Goal: Task Accomplishment & Management: Manage account settings

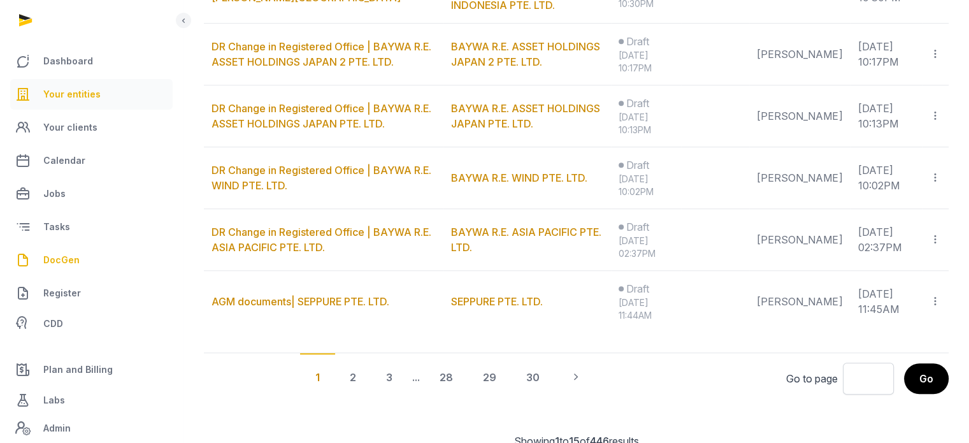
click at [96, 89] on span "Your entities" at bounding box center [71, 94] width 57 height 15
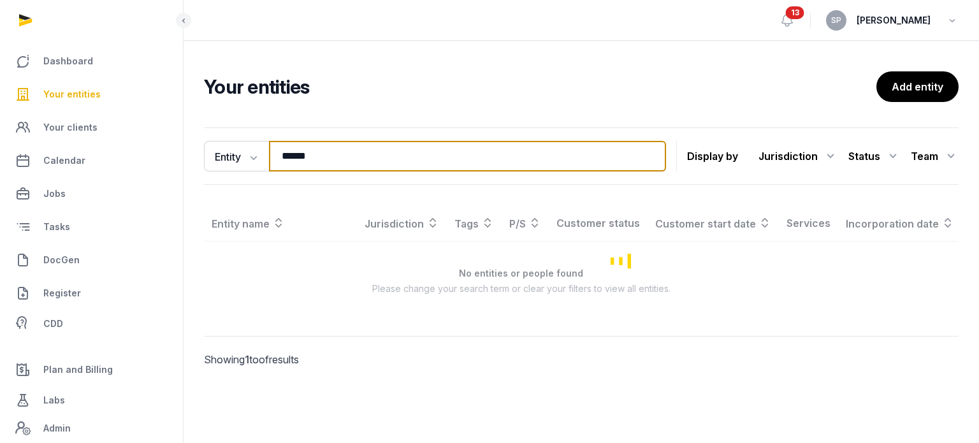
click at [333, 155] on input "******" at bounding box center [467, 156] width 397 height 31
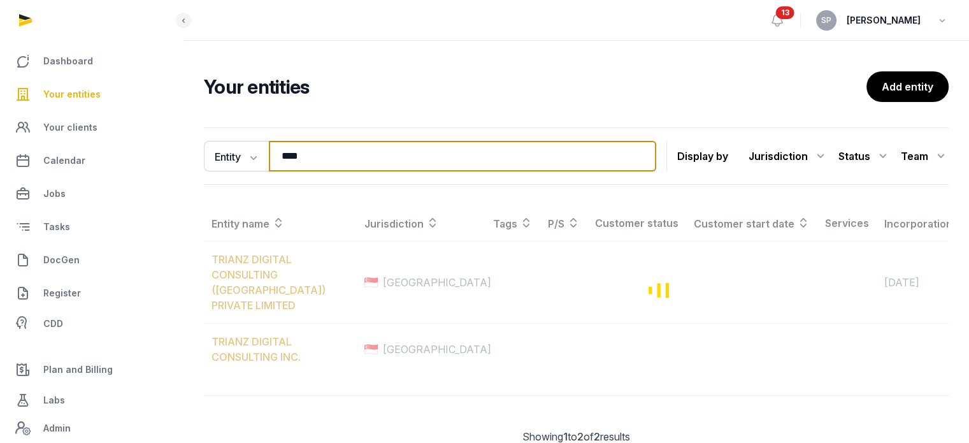
type input "****"
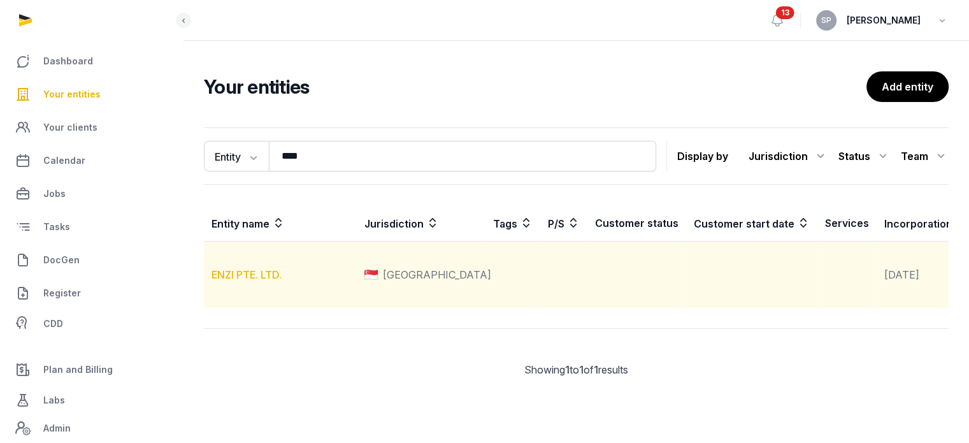
click at [258, 281] on link "ENZI PTE. LTD." at bounding box center [247, 274] width 70 height 13
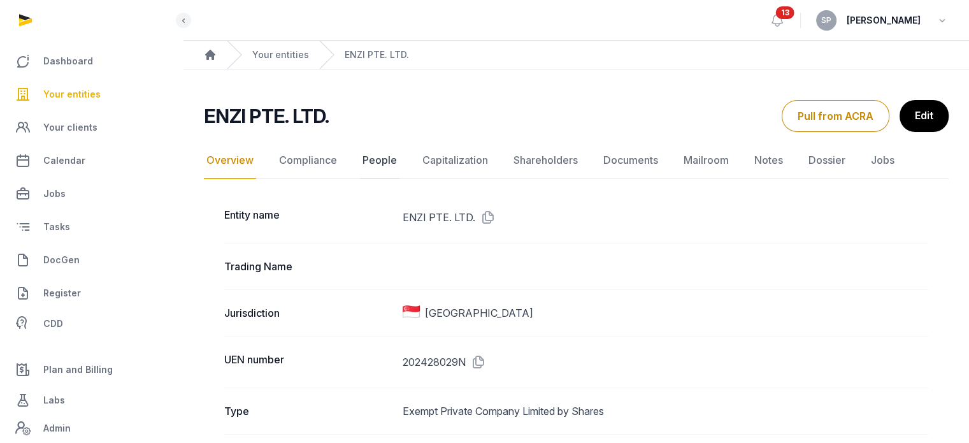
click at [393, 163] on link "People" at bounding box center [380, 160] width 40 height 37
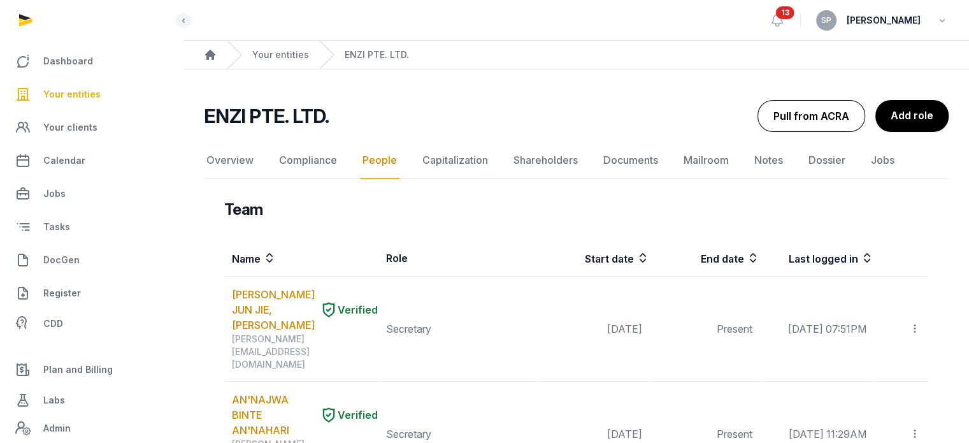
click at [828, 117] on button "Pull from ACRA" at bounding box center [812, 116] width 108 height 32
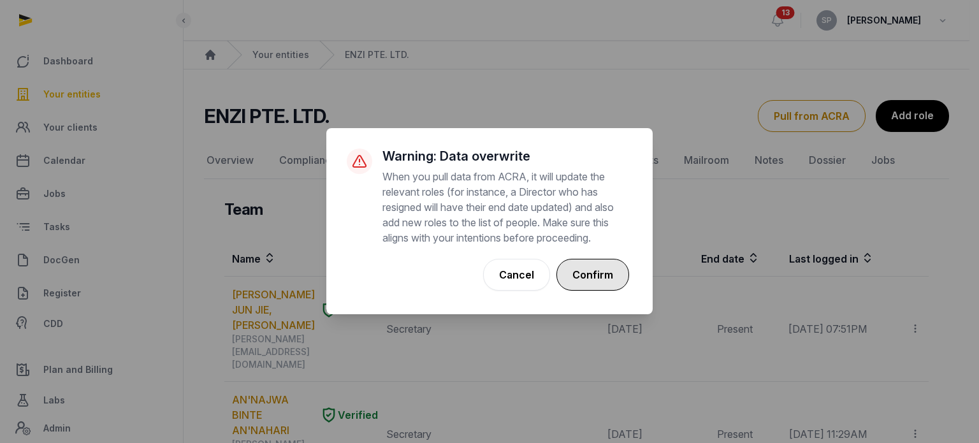
click at [617, 264] on button "Confirm" at bounding box center [592, 275] width 73 height 32
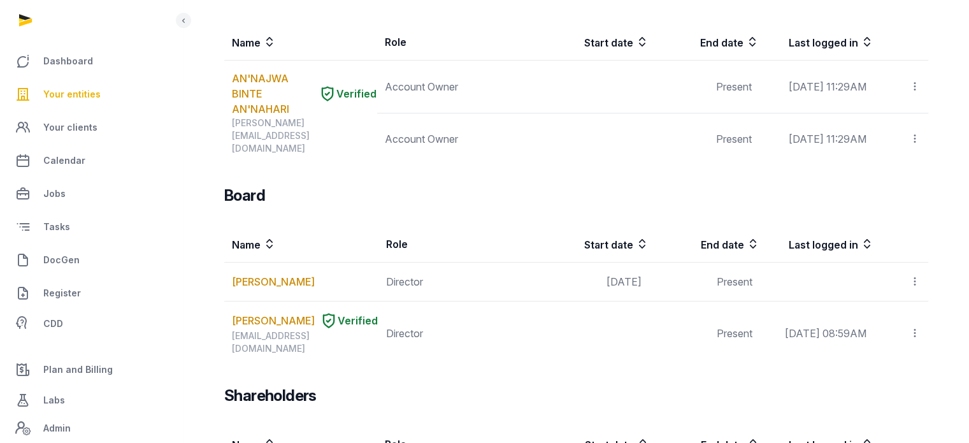
scroll to position [570, 0]
click at [104, 93] on link "Your entities" at bounding box center [91, 94] width 162 height 31
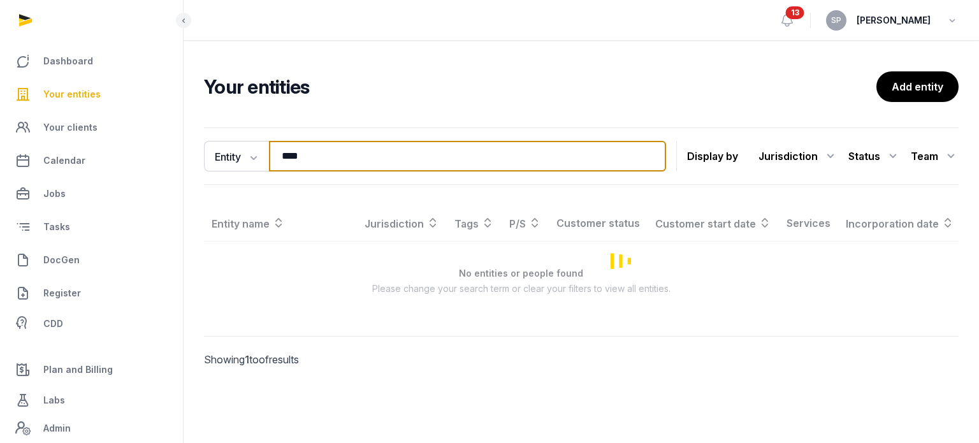
click at [326, 167] on input "****" at bounding box center [467, 156] width 397 height 31
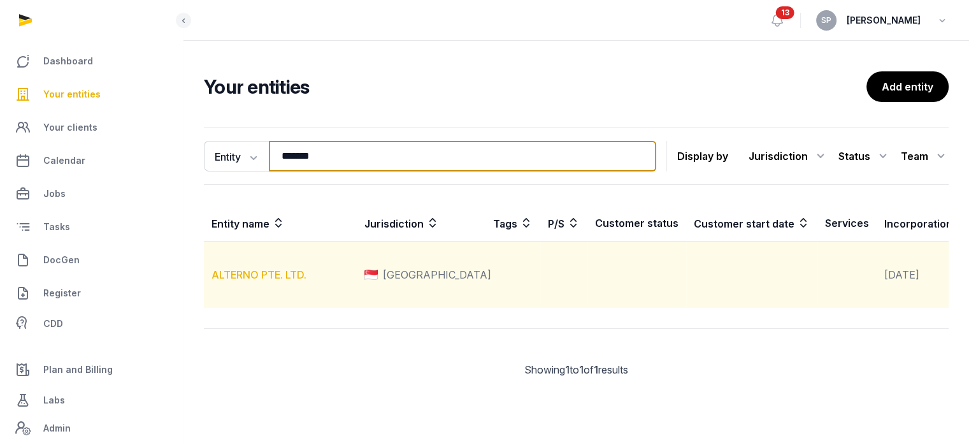
type input "*******"
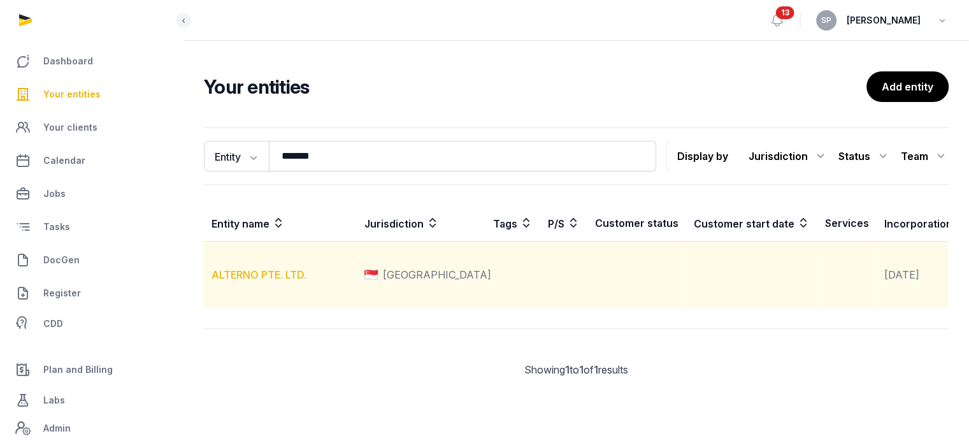
click at [282, 281] on link "ALTERNO PTE. LTD." at bounding box center [259, 274] width 95 height 13
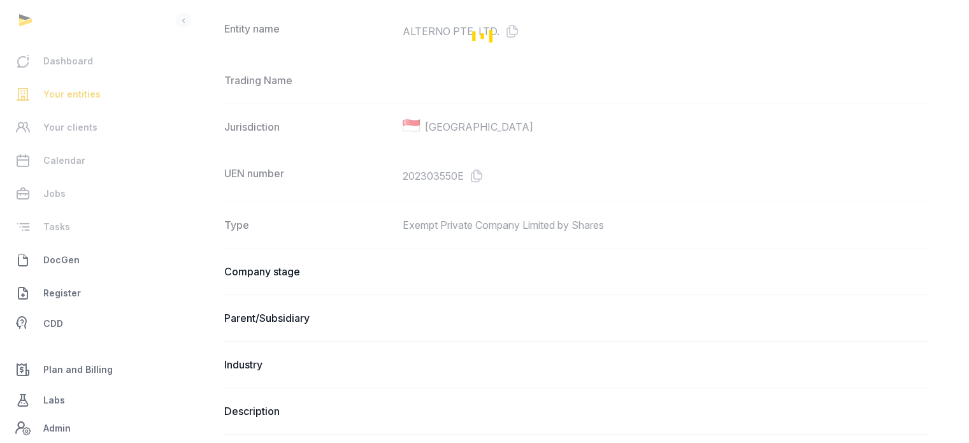
scroll to position [208, 0]
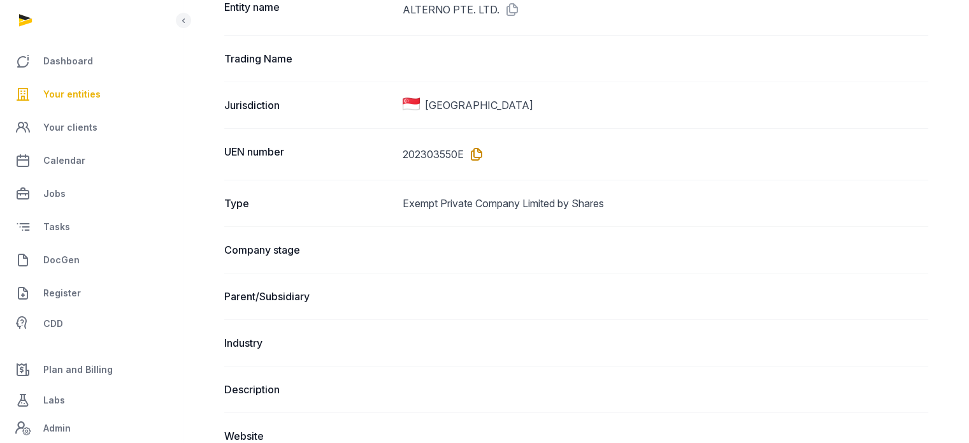
click at [479, 154] on icon at bounding box center [474, 154] width 20 height 20
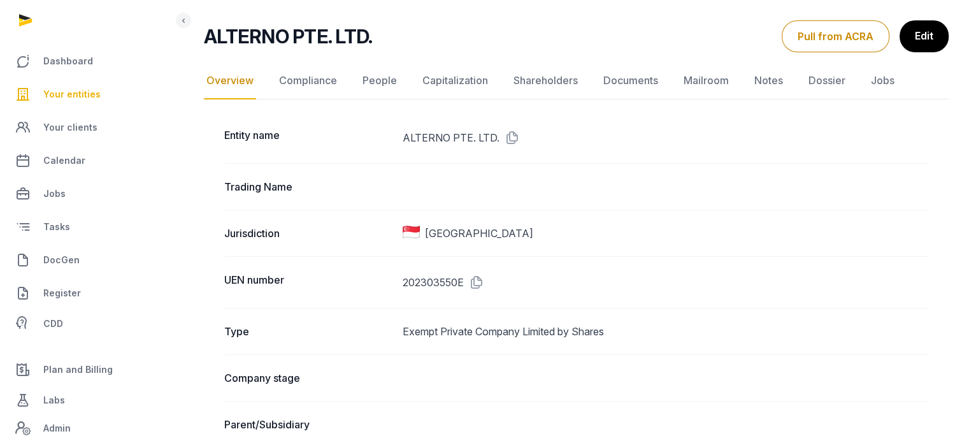
scroll to position [0, 0]
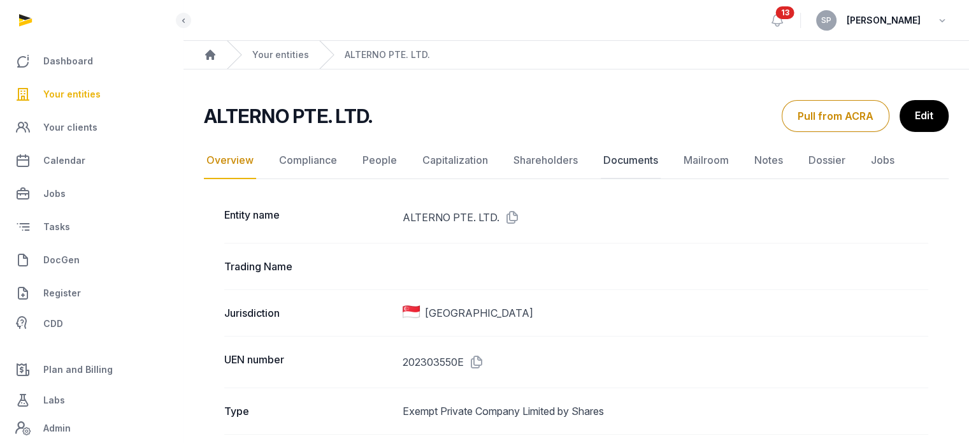
click at [630, 160] on link "Documents" at bounding box center [631, 160] width 60 height 37
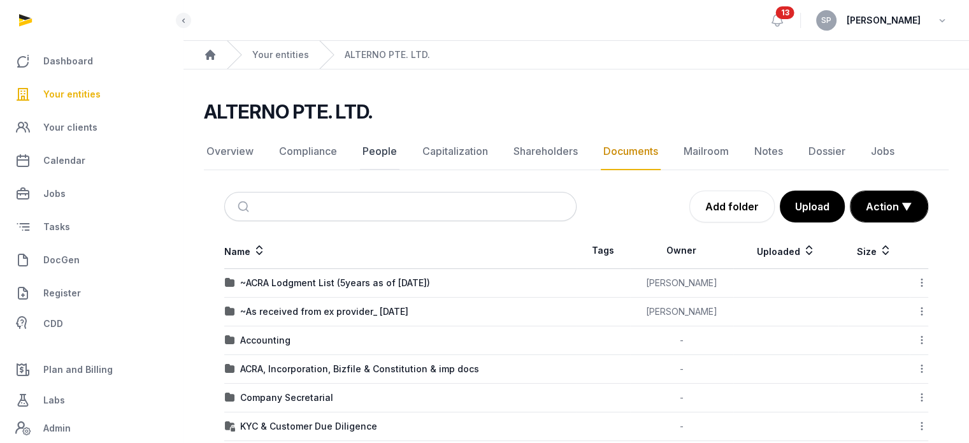
click at [383, 150] on link "People" at bounding box center [380, 151] width 40 height 37
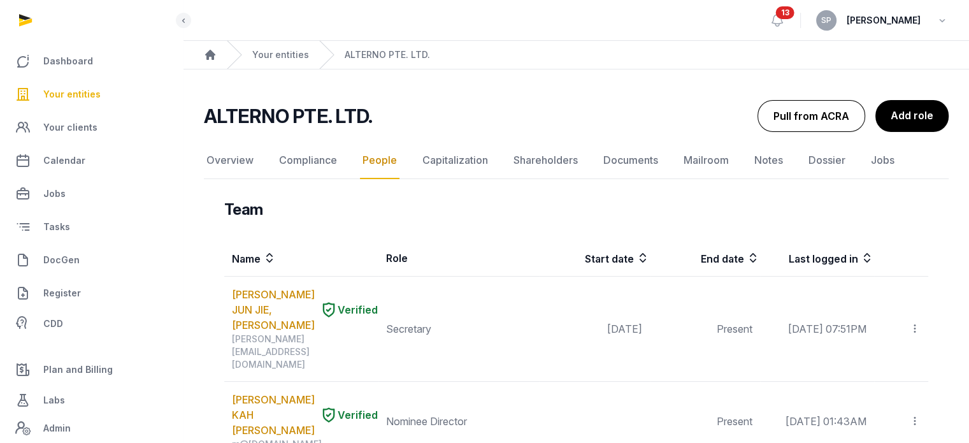
click at [818, 121] on button "Pull from ACRA" at bounding box center [812, 116] width 108 height 32
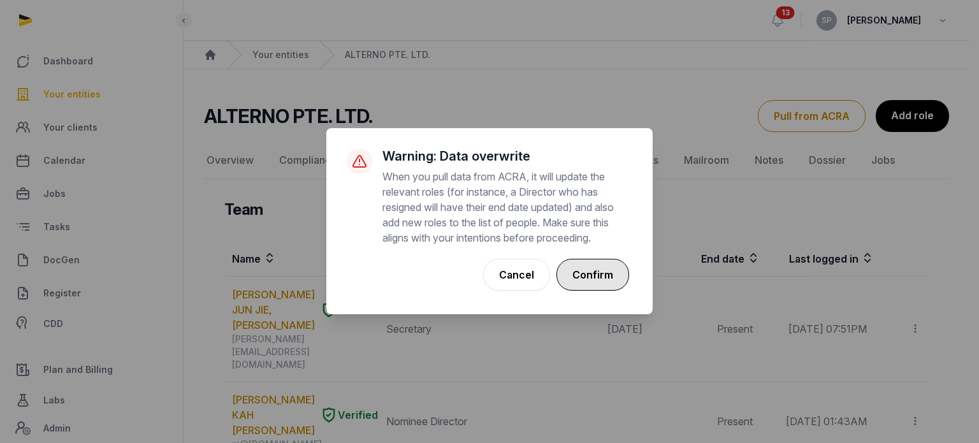
click at [610, 280] on button "Confirm" at bounding box center [592, 275] width 73 height 32
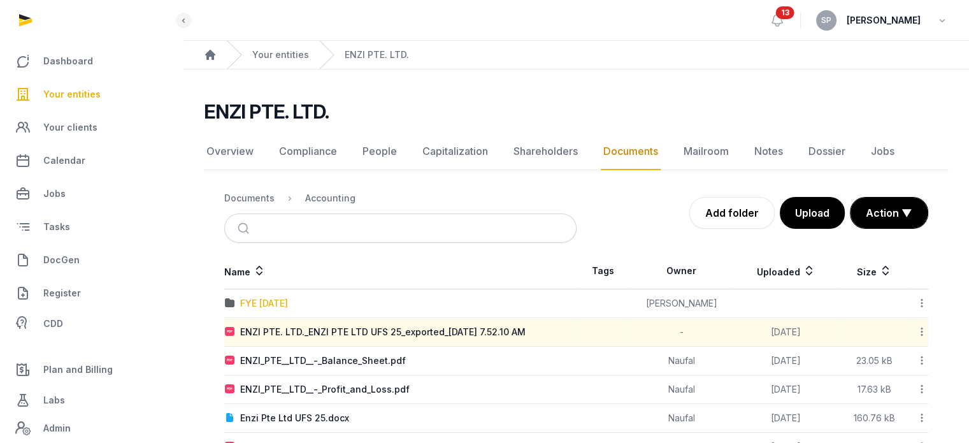
click at [288, 299] on div "FYE 30 June 2025" at bounding box center [264, 303] width 48 height 13
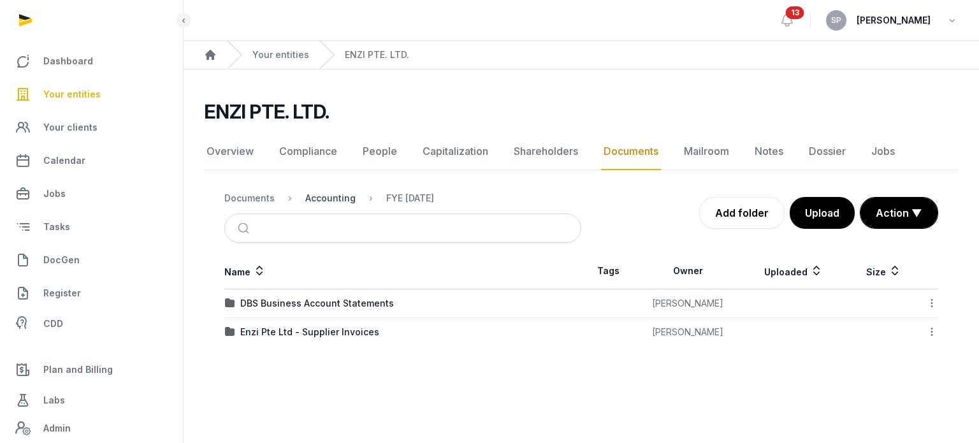
click at [329, 203] on div "Accounting" at bounding box center [330, 198] width 50 height 13
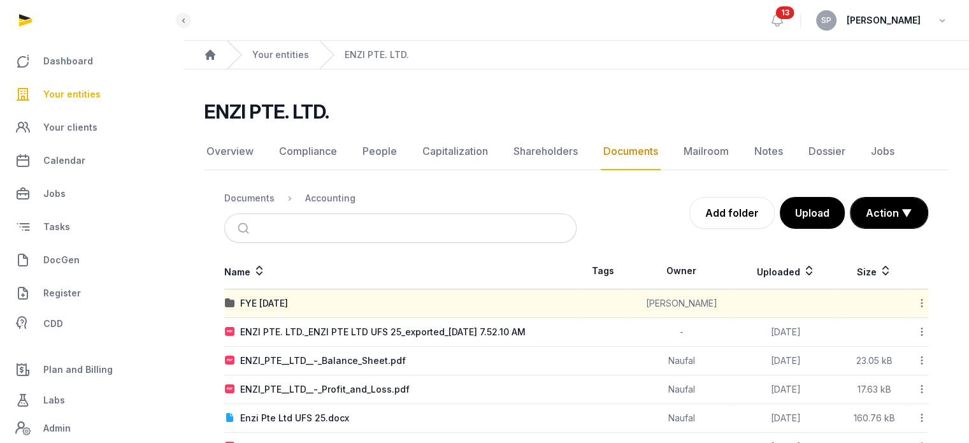
scroll to position [41, 0]
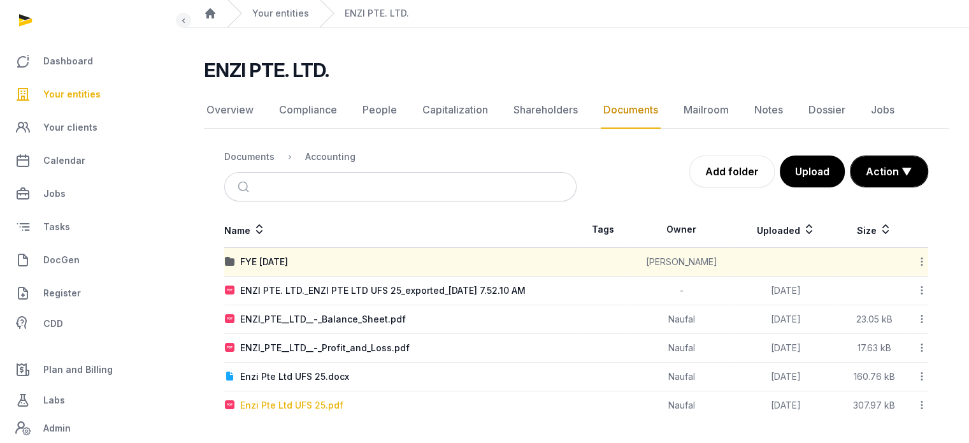
click at [324, 406] on div "Enzi Pte Ltd UFS 25.pdf" at bounding box center [291, 405] width 103 height 13
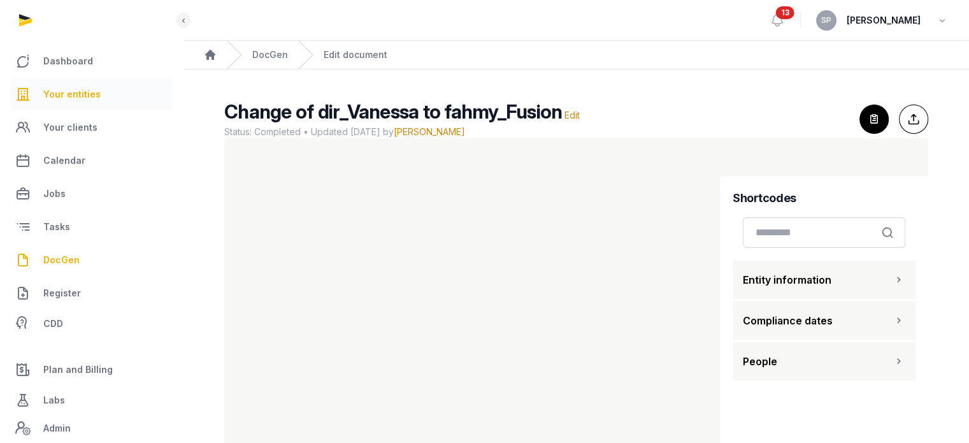
click at [107, 86] on link "Your entities" at bounding box center [91, 94] width 162 height 31
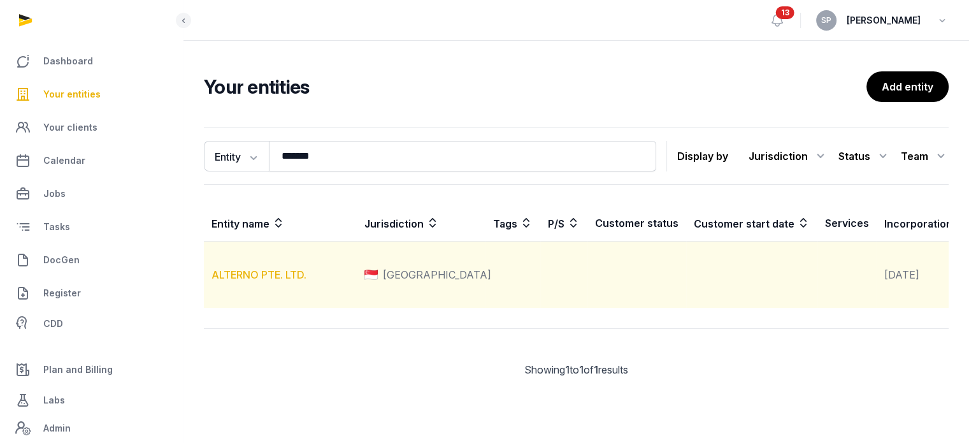
click at [278, 281] on link "ALTERNO PTE. LTD." at bounding box center [259, 274] width 95 height 13
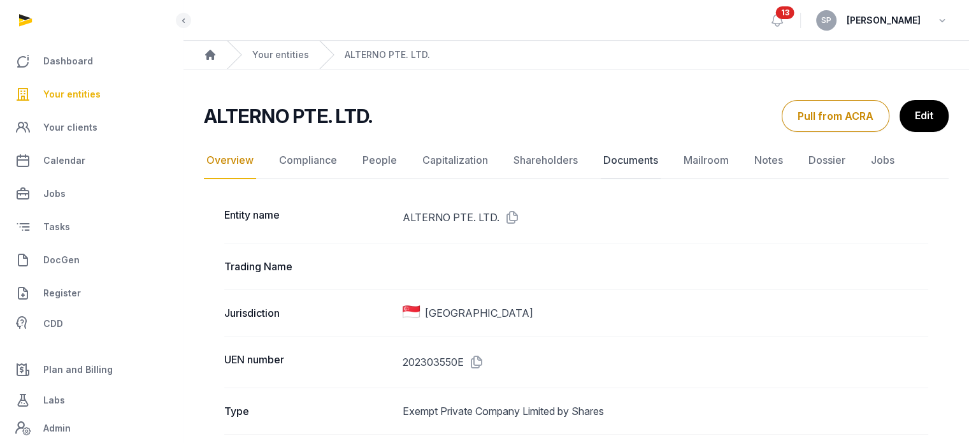
click at [642, 166] on link "Documents" at bounding box center [631, 160] width 60 height 37
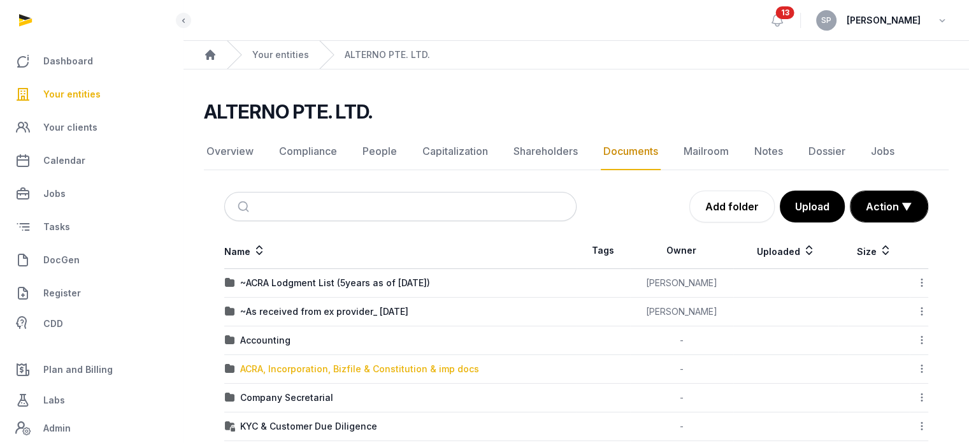
click at [307, 365] on div "ACRA, Incorporation, Bizfile & Constitution & imp docs" at bounding box center [359, 369] width 239 height 13
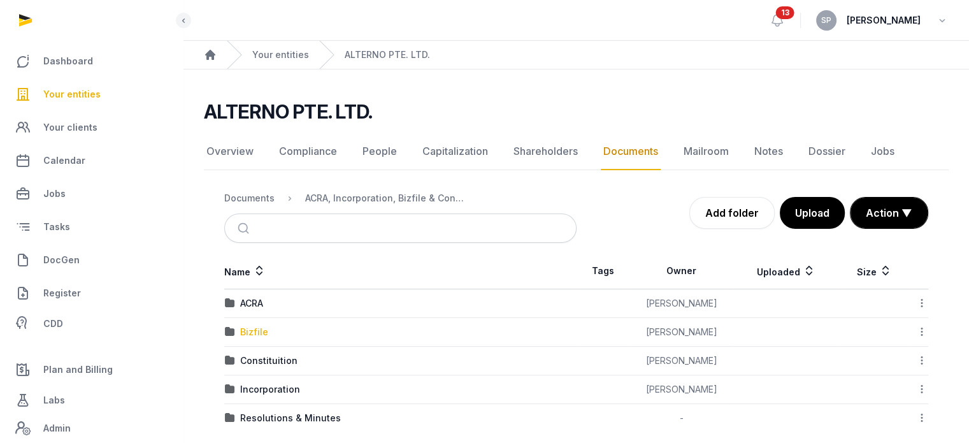
click at [261, 331] on div "Bizfile" at bounding box center [254, 332] width 28 height 13
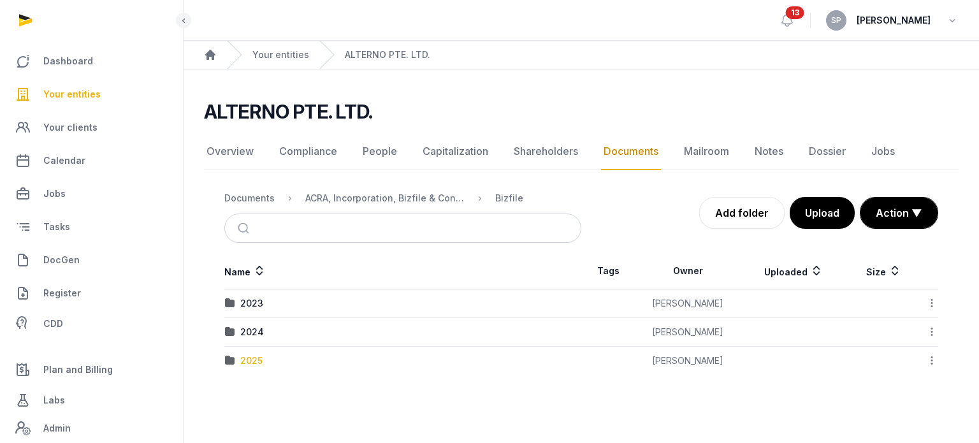
click at [250, 356] on div "2025" at bounding box center [251, 360] width 22 height 13
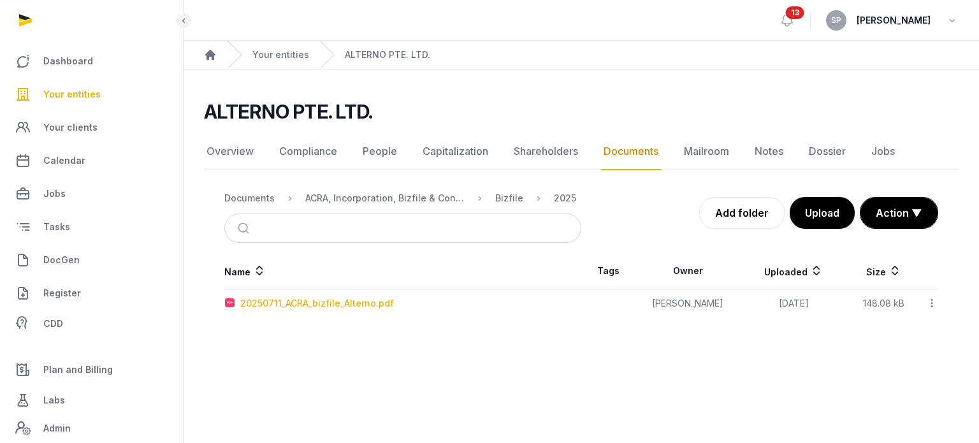
click at [307, 307] on div "20250711_ACRA_bizfile_Alterno.pdf" at bounding box center [317, 303] width 154 height 13
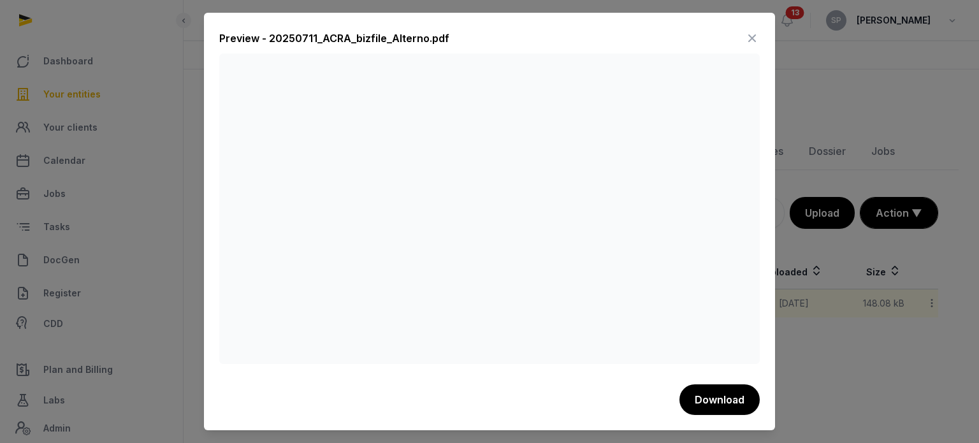
click at [754, 28] on icon at bounding box center [751, 38] width 15 height 20
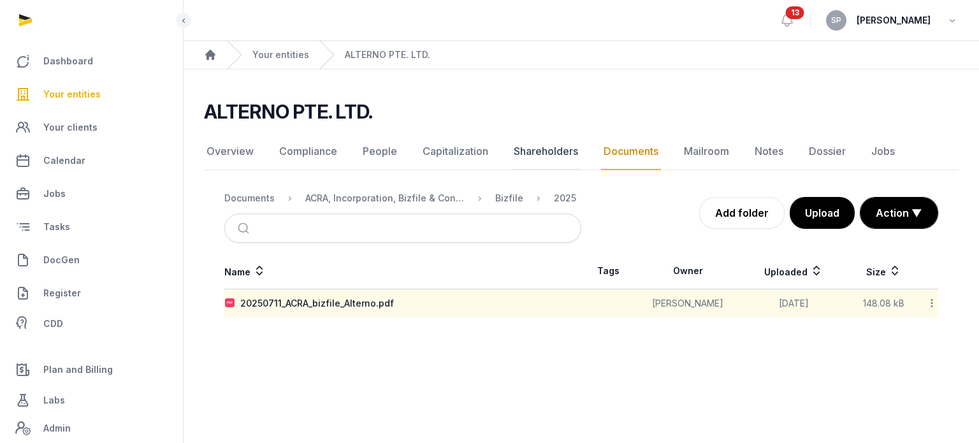
click at [519, 155] on link "Shareholders" at bounding box center [545, 151] width 69 height 37
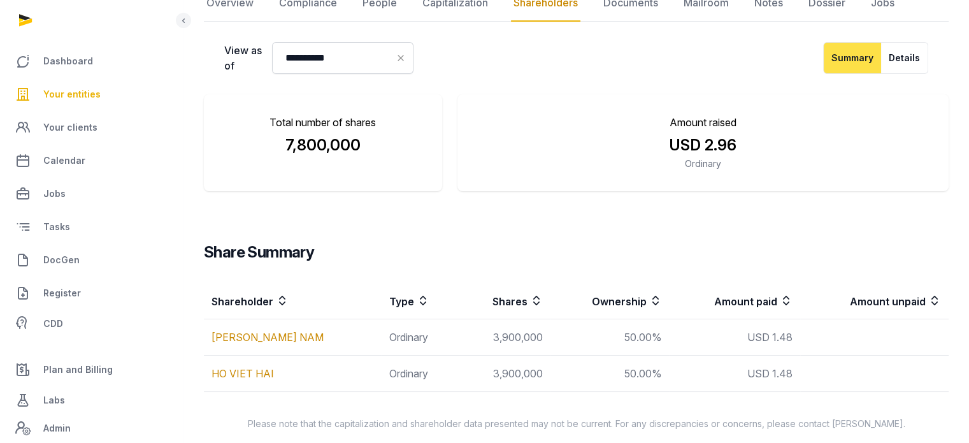
scroll to position [170, 0]
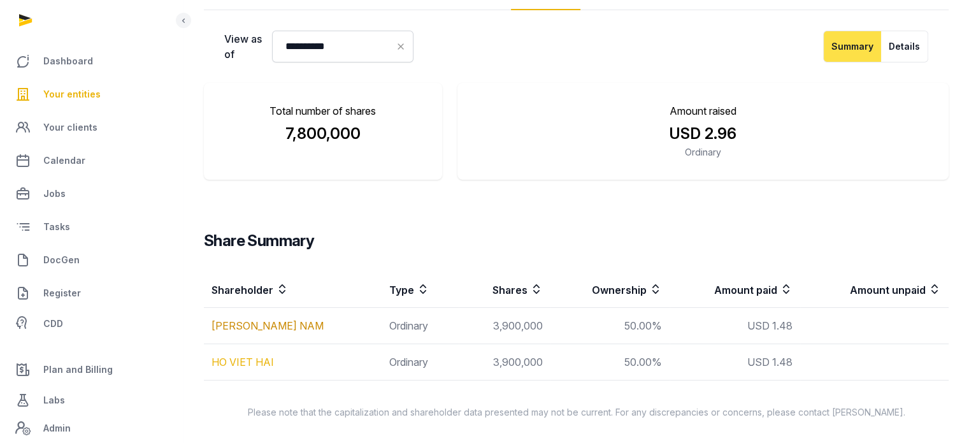
click at [220, 364] on link "HO VIET HAI" at bounding box center [243, 362] width 62 height 13
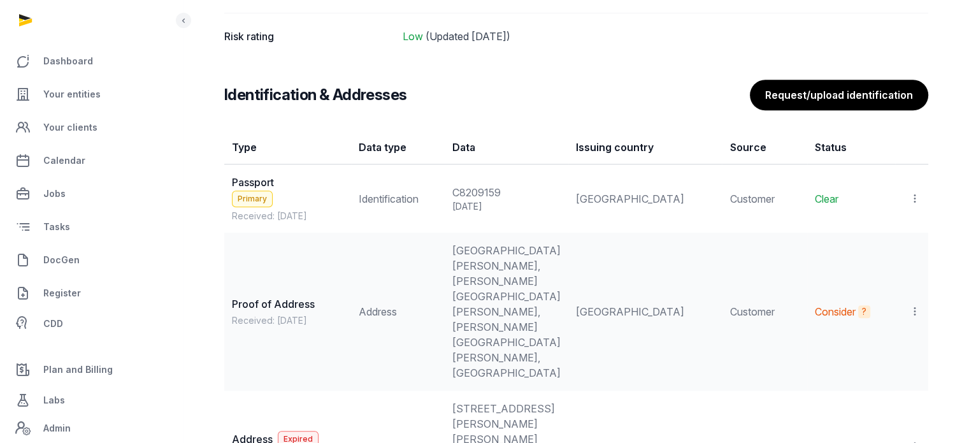
scroll to position [1120, 0]
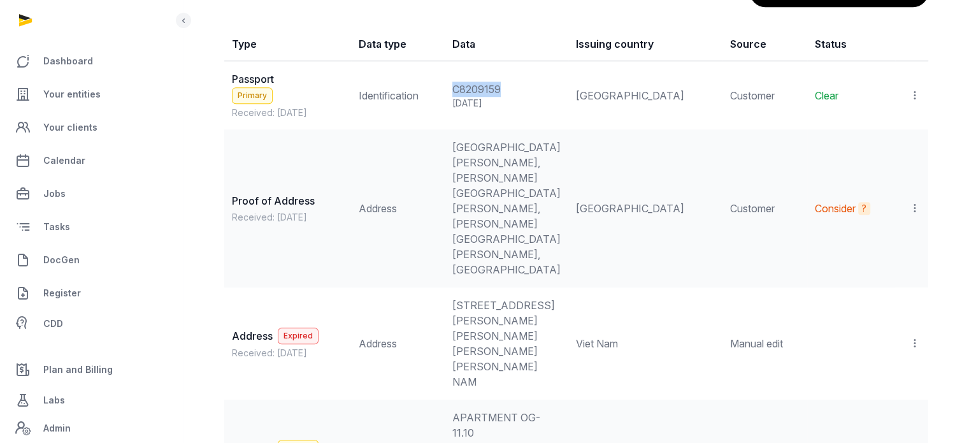
drag, startPoint x: 531, startPoint y: 85, endPoint x: 477, endPoint y: 82, distance: 54.9
click at [477, 82] on td "C8209159 [DATE]" at bounding box center [507, 95] width 124 height 69
copy div "C8209159"
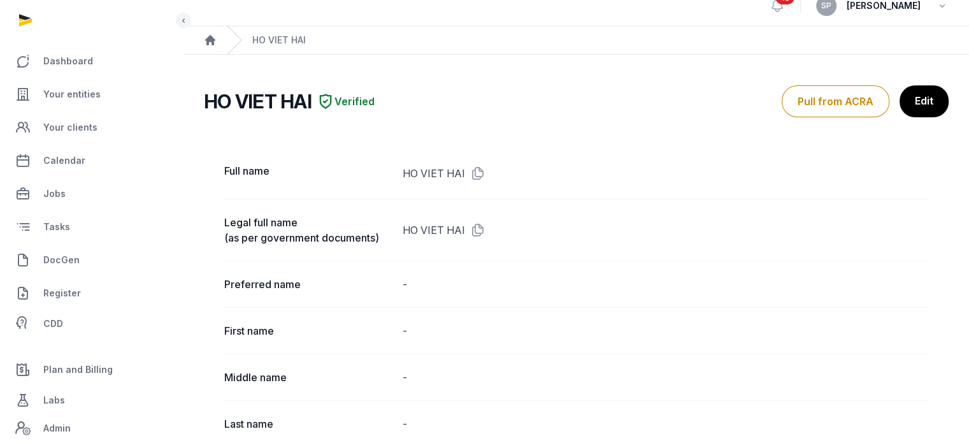
scroll to position [12, 0]
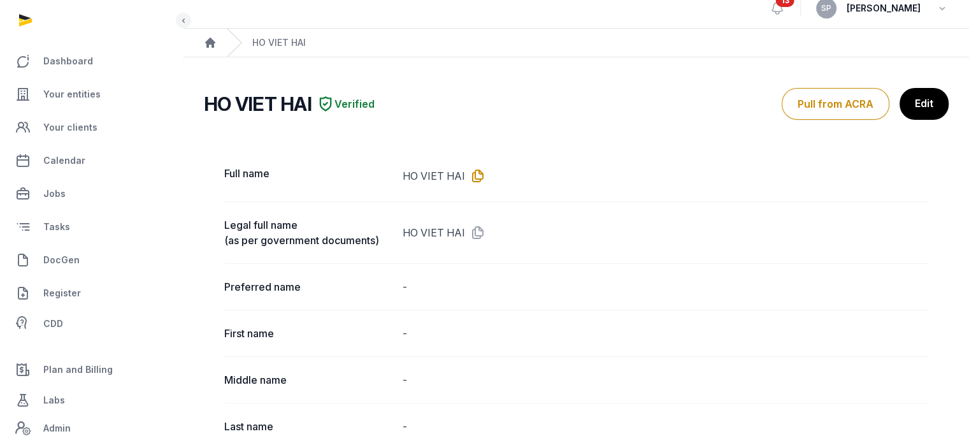
click at [478, 177] on icon at bounding box center [475, 176] width 20 height 20
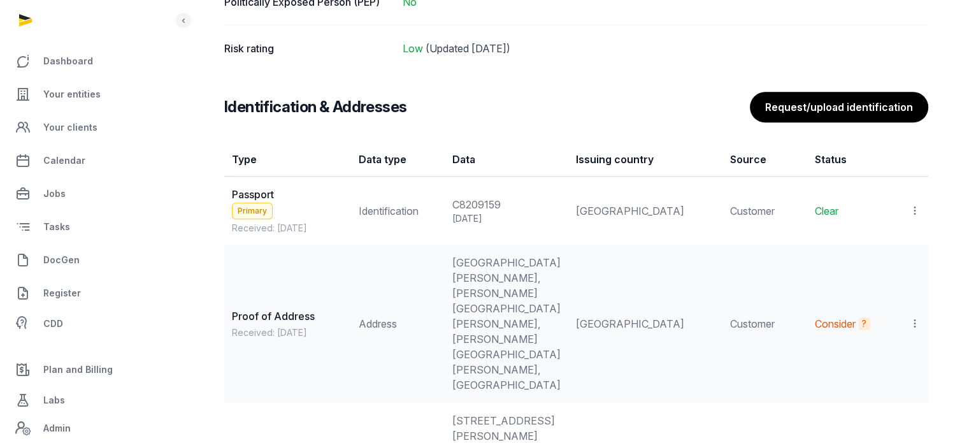
scroll to position [1017, 0]
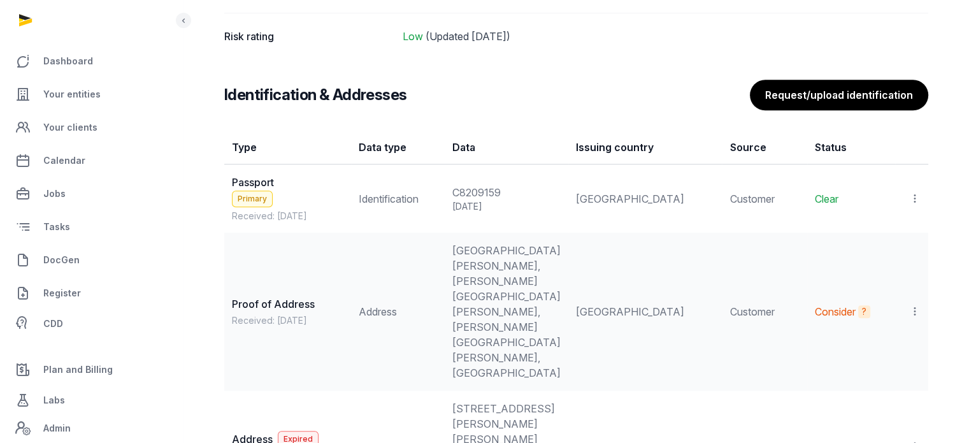
click at [911, 199] on icon at bounding box center [914, 198] width 11 height 13
click at [903, 239] on div "View" at bounding box center [859, 232] width 123 height 25
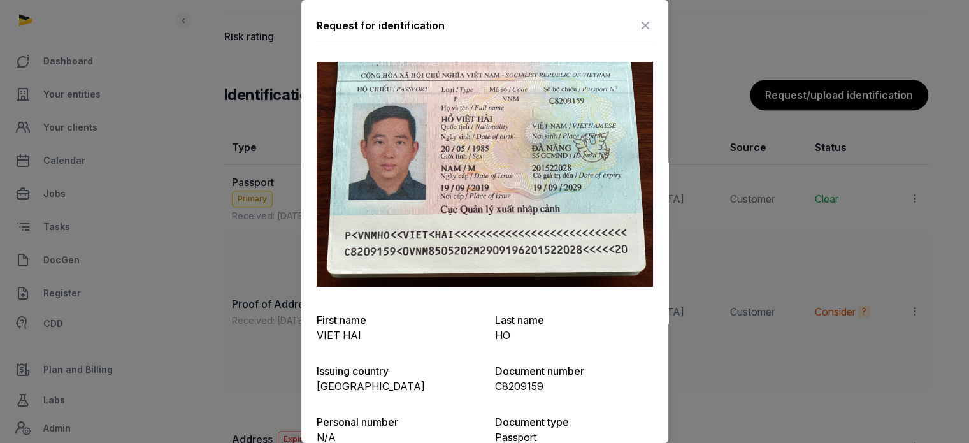
click at [638, 29] on icon at bounding box center [645, 25] width 15 height 20
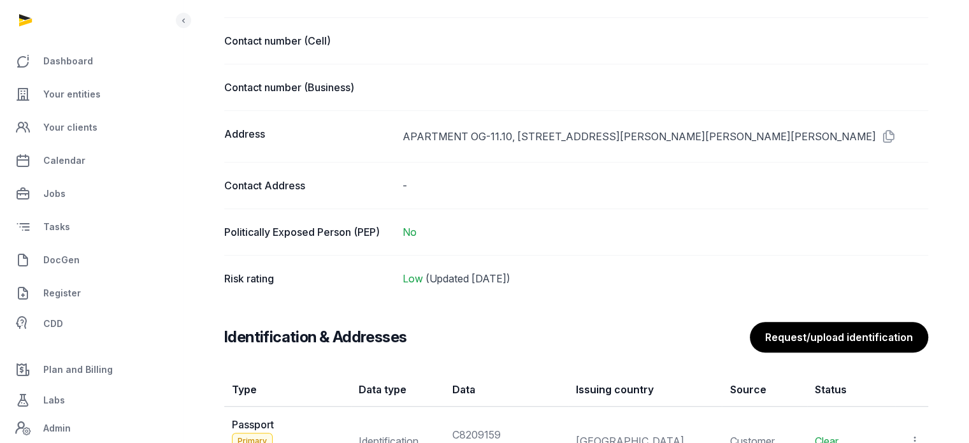
scroll to position [1162, 0]
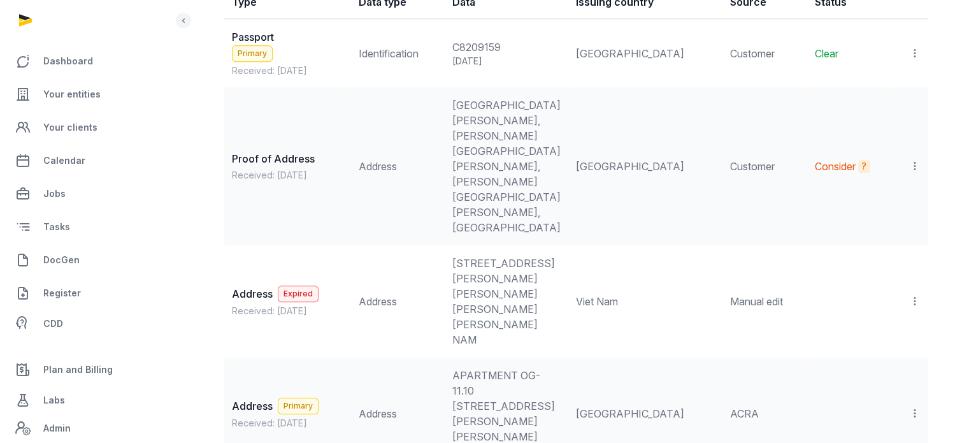
click at [917, 48] on icon at bounding box center [914, 53] width 11 height 13
click at [900, 84] on span "View" at bounding box center [896, 88] width 23 height 13
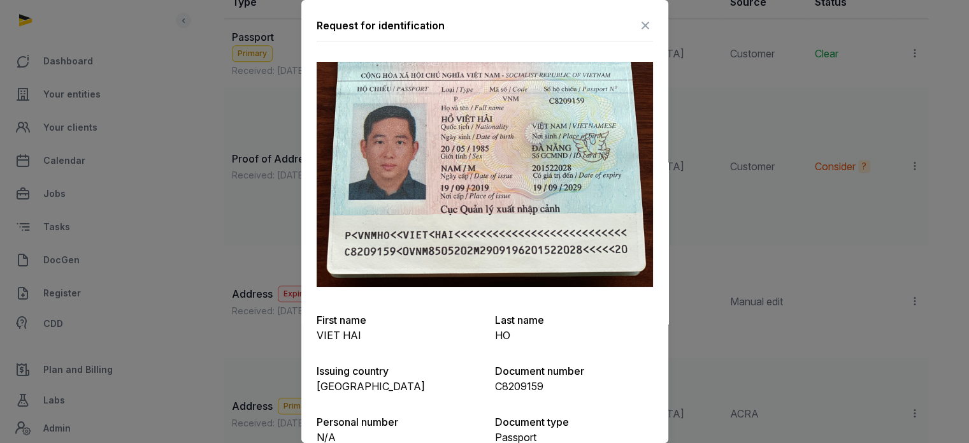
click at [638, 31] on icon at bounding box center [645, 25] width 15 height 20
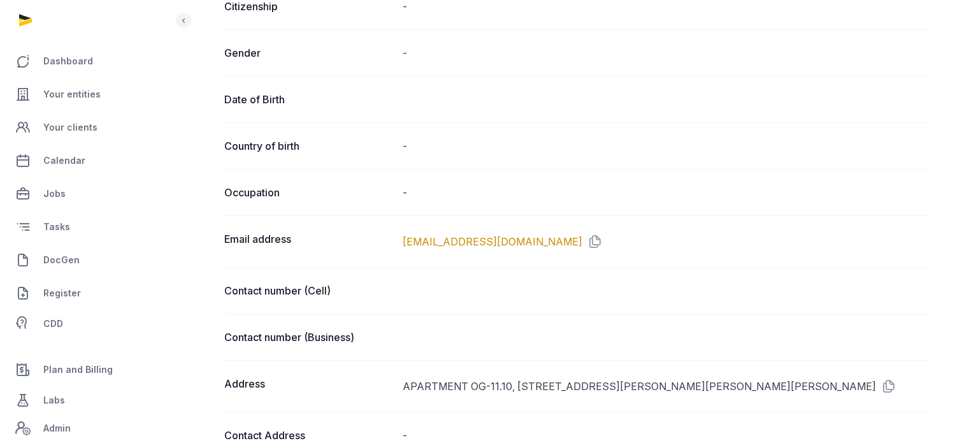
scroll to position [508, 0]
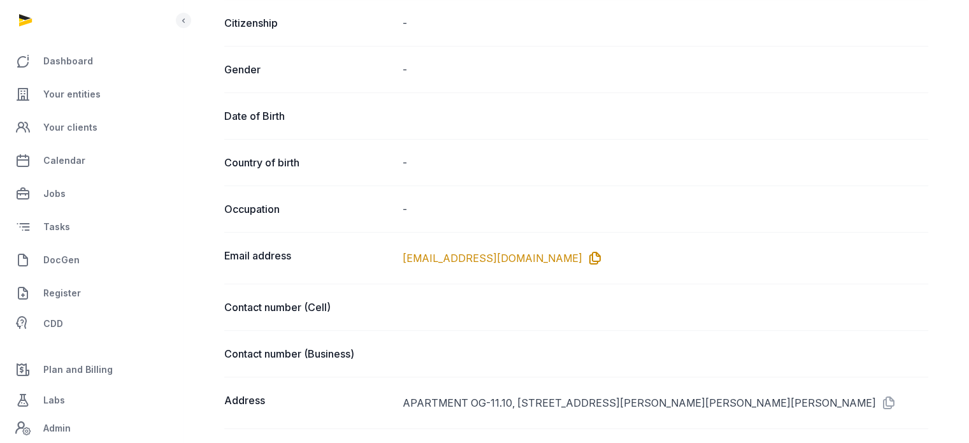
click at [582, 257] on icon at bounding box center [592, 258] width 20 height 20
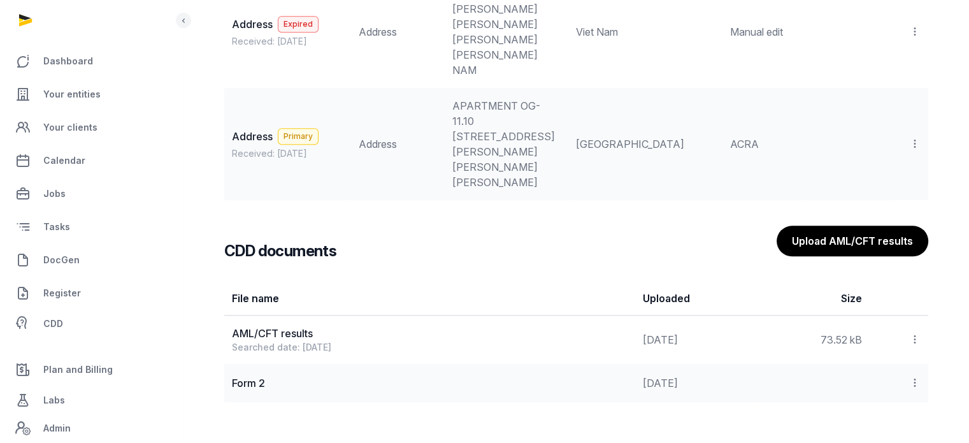
scroll to position [1528, 0]
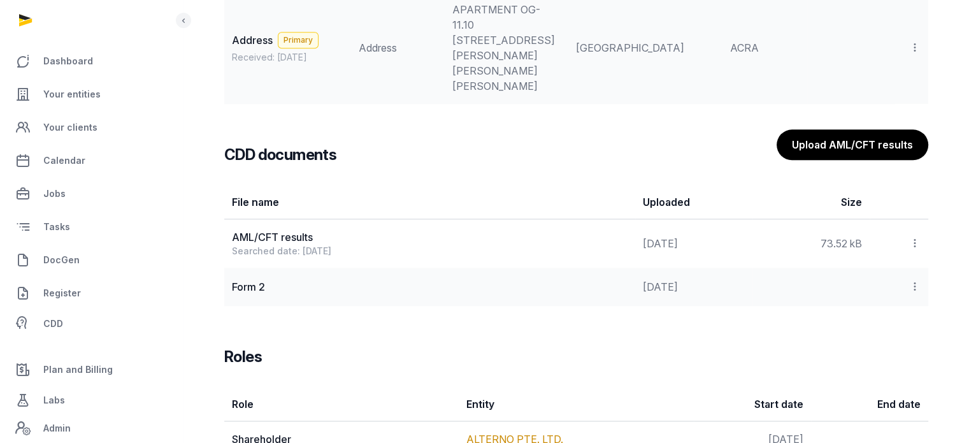
click at [919, 280] on icon at bounding box center [914, 286] width 11 height 13
click at [898, 308] on div "View" at bounding box center [870, 320] width 102 height 25
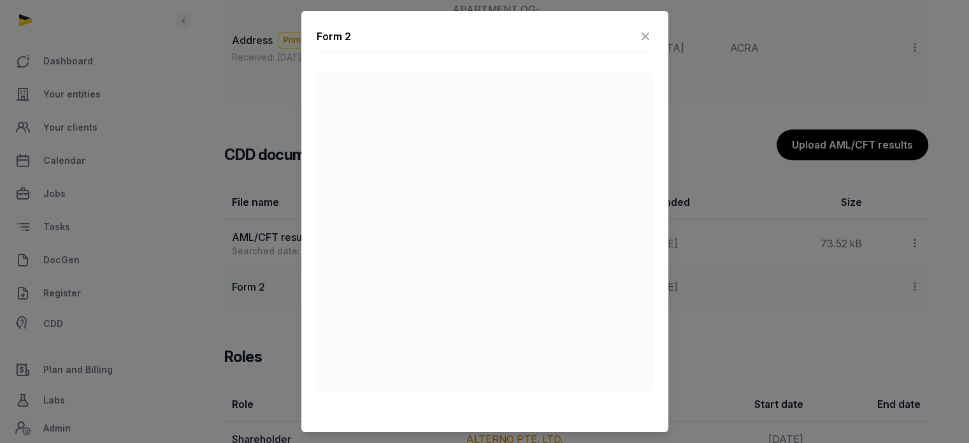
click at [635, 35] on div "Form 2" at bounding box center [485, 39] width 336 height 26
click at [643, 38] on icon at bounding box center [645, 36] width 15 height 20
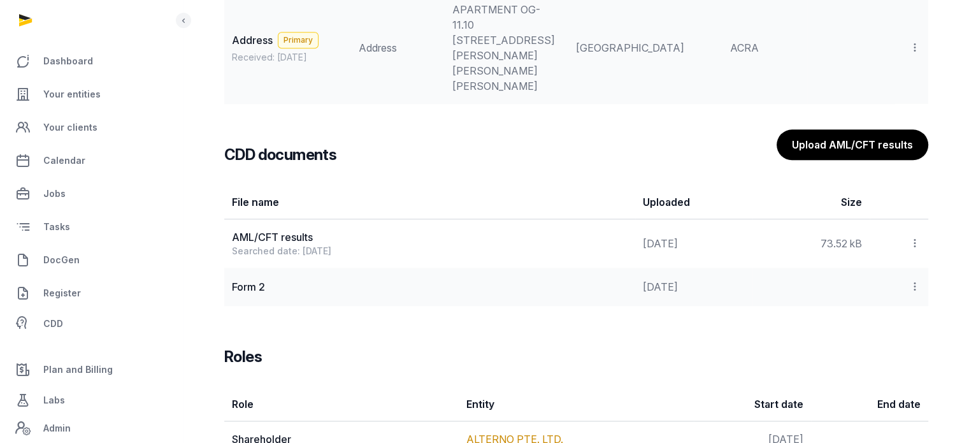
click at [914, 236] on icon at bounding box center [914, 242] width 11 height 13
click at [894, 265] on div "View" at bounding box center [870, 277] width 102 height 25
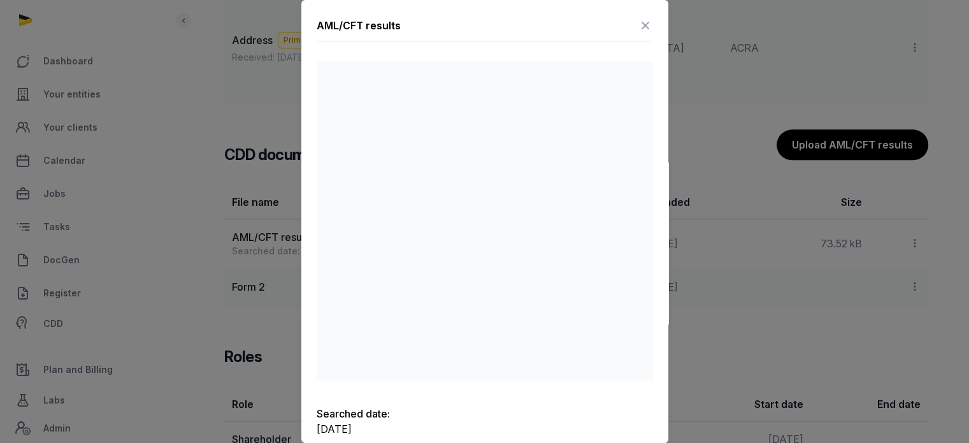
click at [638, 28] on icon at bounding box center [645, 25] width 15 height 20
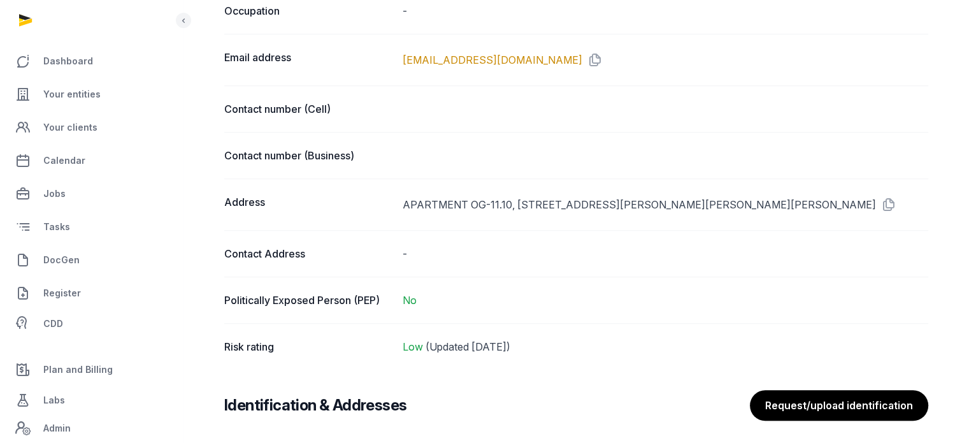
scroll to position [700, 0]
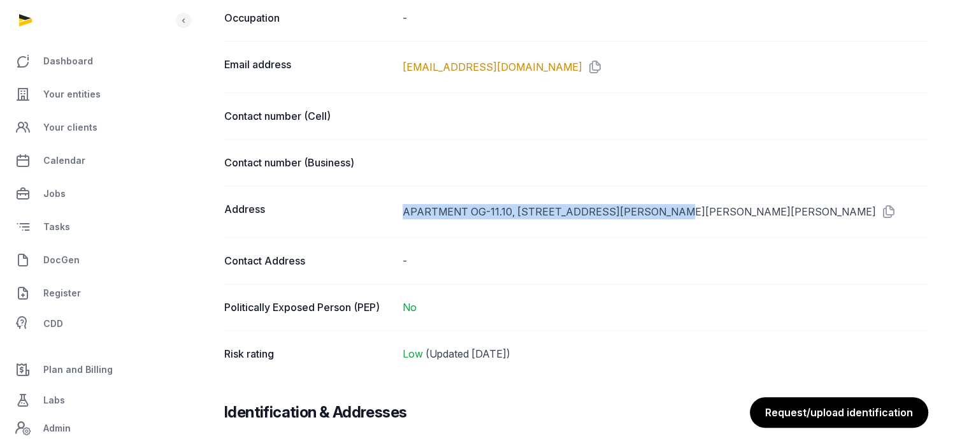
drag, startPoint x: 661, startPoint y: 204, endPoint x: 396, endPoint y: 196, distance: 265.2
click at [396, 196] on div "Address APARTMENT [STREET_ADDRESS][PERSON_NAME][PERSON_NAME][PERSON_NAME]" at bounding box center [576, 211] width 704 height 52
copy div "APARTMENT OG-11.10, [STREET_ADDRESS][PERSON_NAME],"
click at [705, 205] on div "APARTMENT OG-11.10, [STREET_ADDRESS][PERSON_NAME][PERSON_NAME][PERSON_NAME]" at bounding box center [666, 211] width 526 height 20
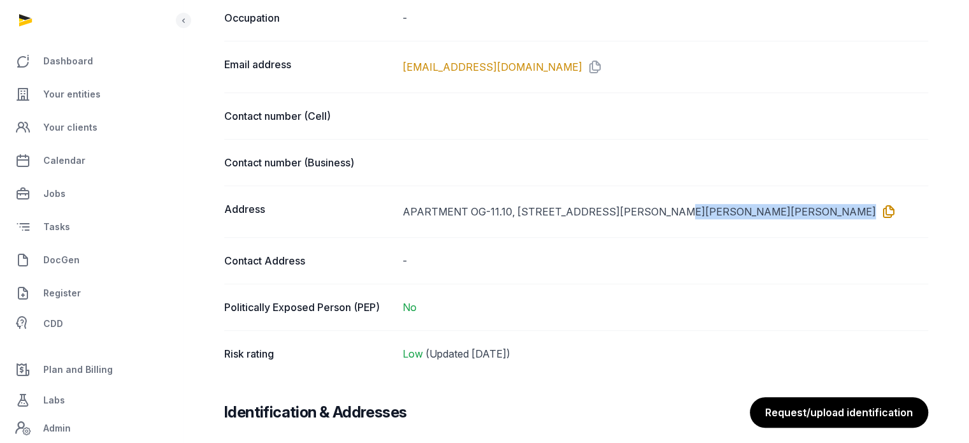
drag, startPoint x: 670, startPoint y: 208, endPoint x: 909, endPoint y: 211, distance: 239.6
click at [909, 211] on div "APARTMENT OG-11.10, [STREET_ADDRESS][PERSON_NAME][PERSON_NAME][PERSON_NAME]" at bounding box center [666, 211] width 526 height 20
copy div "[PERSON_NAME][GEOGRAPHIC_DATA], [PERSON_NAME], [GEOGRAPHIC_DATA]"
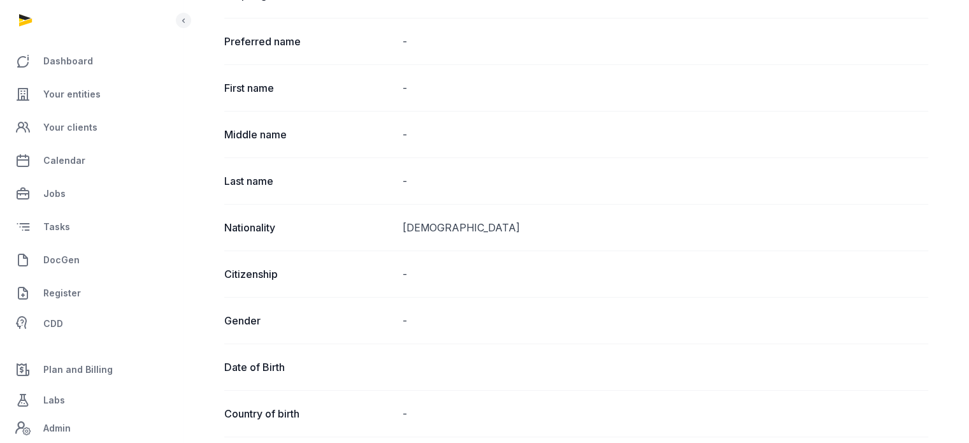
scroll to position [0, 0]
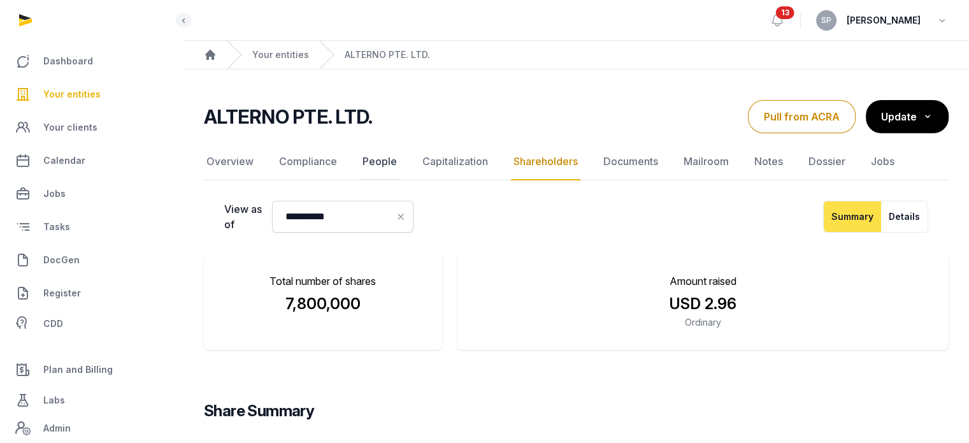
click at [384, 164] on link "People" at bounding box center [380, 161] width 40 height 37
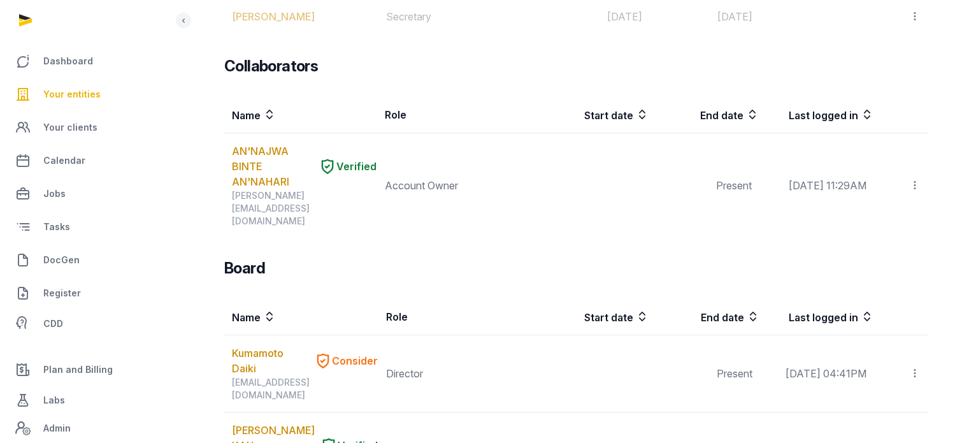
scroll to position [387, 0]
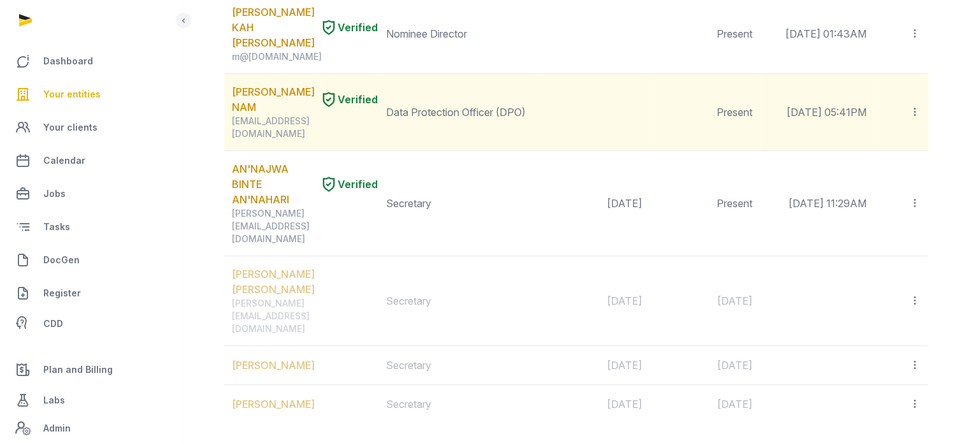
drag, startPoint x: 978, startPoint y: 2, endPoint x: 754, endPoint y: 30, distance: 225.4
click at [754, 74] on td "Present" at bounding box center [705, 112] width 110 height 77
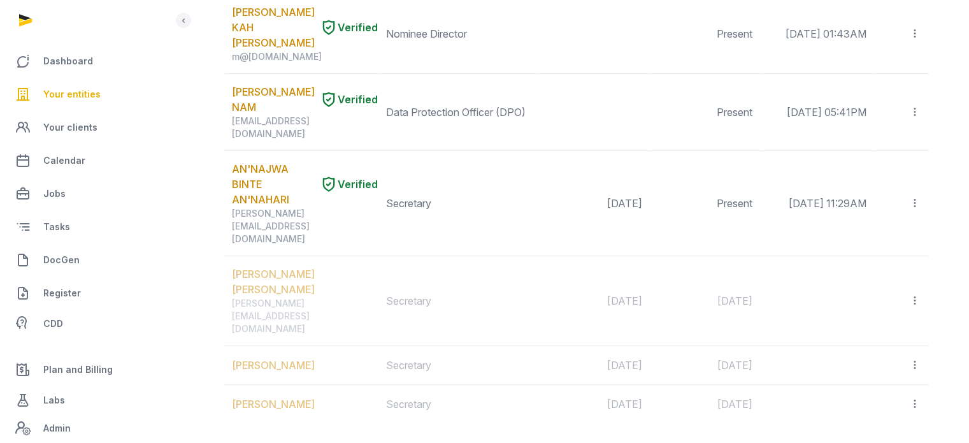
scroll to position [0, 0]
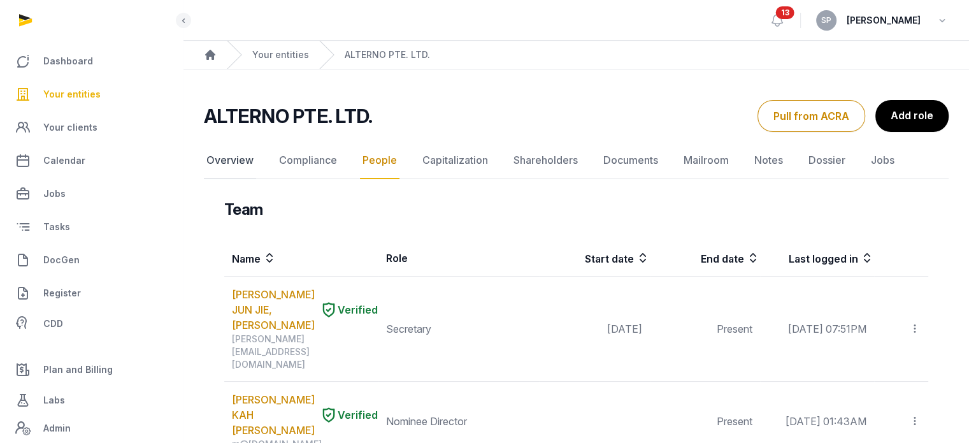
click at [252, 161] on link "Overview" at bounding box center [230, 160] width 52 height 37
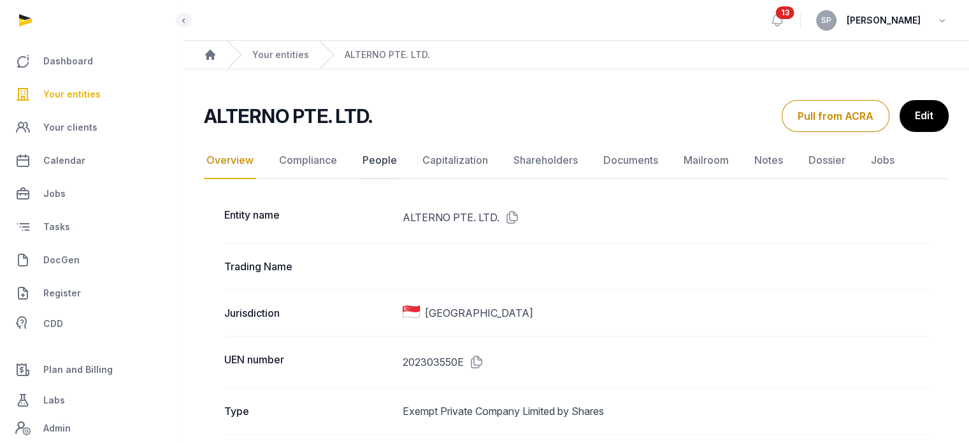
click at [379, 158] on link "People" at bounding box center [380, 160] width 40 height 37
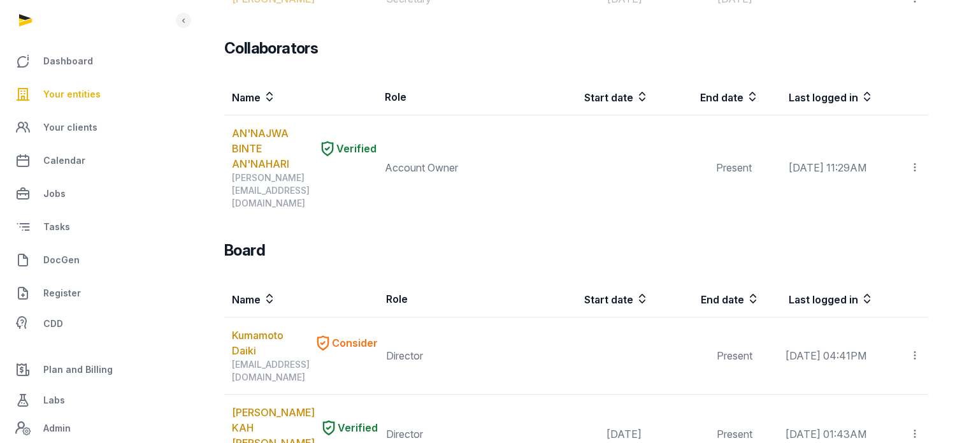
scroll to position [861, 0]
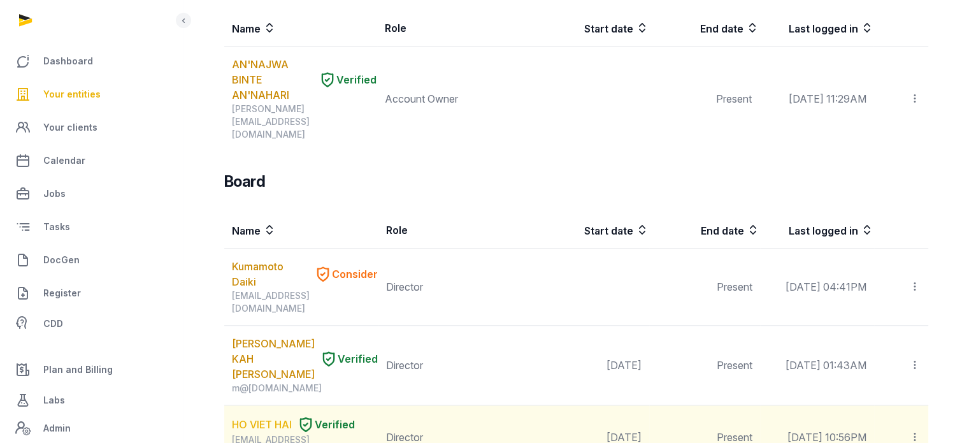
click at [285, 417] on link "HO VIET HAI" at bounding box center [262, 424] width 60 height 15
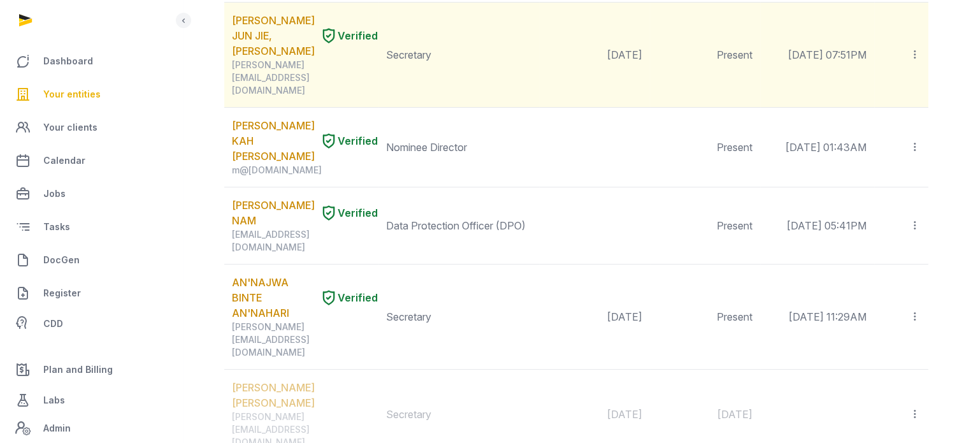
scroll to position [278, 0]
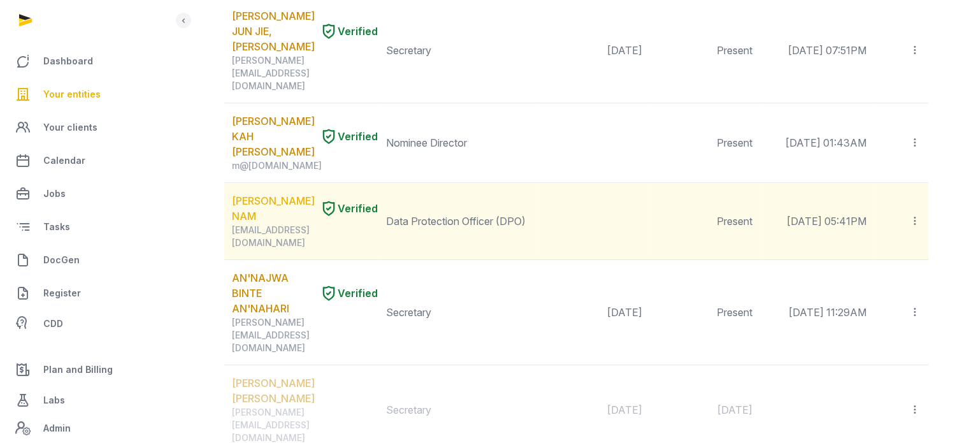
click at [273, 193] on link "[PERSON_NAME] NAM" at bounding box center [273, 208] width 83 height 31
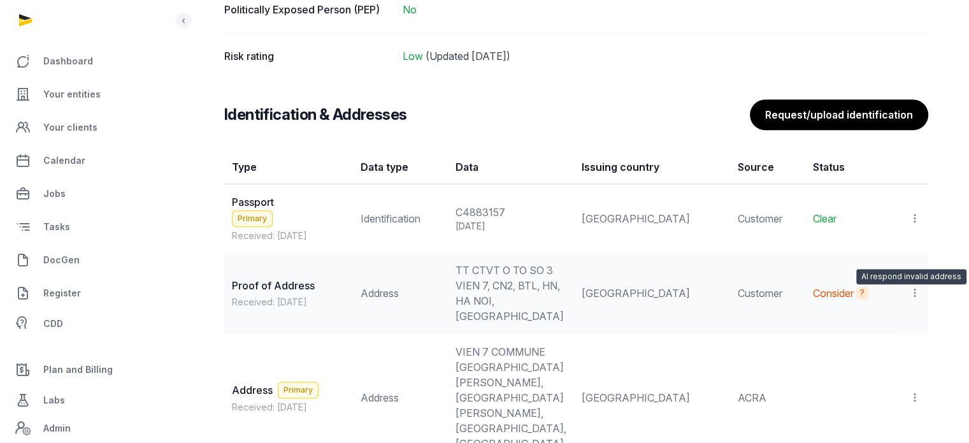
scroll to position [1017, 0]
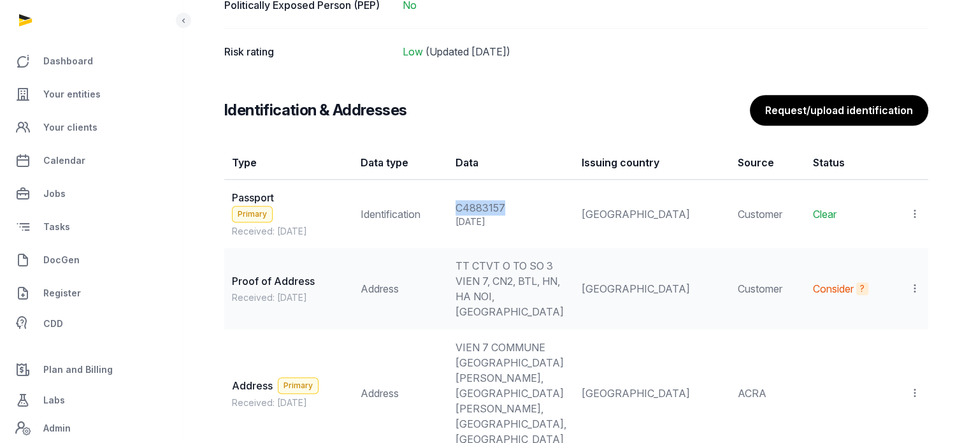
drag, startPoint x: 535, startPoint y: 197, endPoint x: 474, endPoint y: 201, distance: 61.3
click at [474, 201] on tr "Passport Primary Received: [DATE] Identification C4883157 [DATE] Vietnam Custom…" at bounding box center [576, 214] width 704 height 69
copy tr "C4883157"
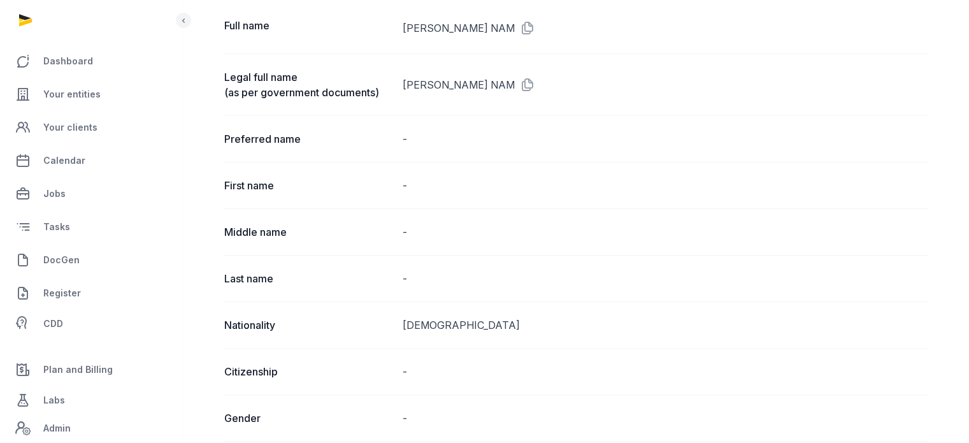
scroll to position [0, 0]
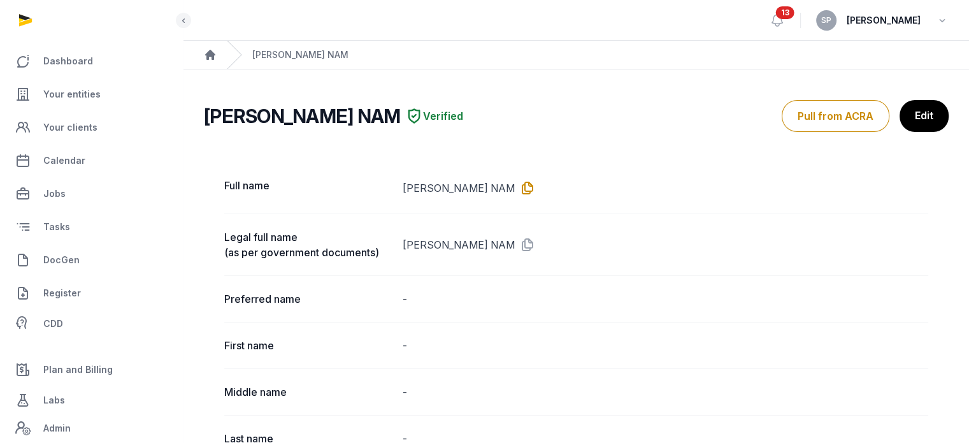
click at [515, 190] on icon at bounding box center [525, 188] width 20 height 20
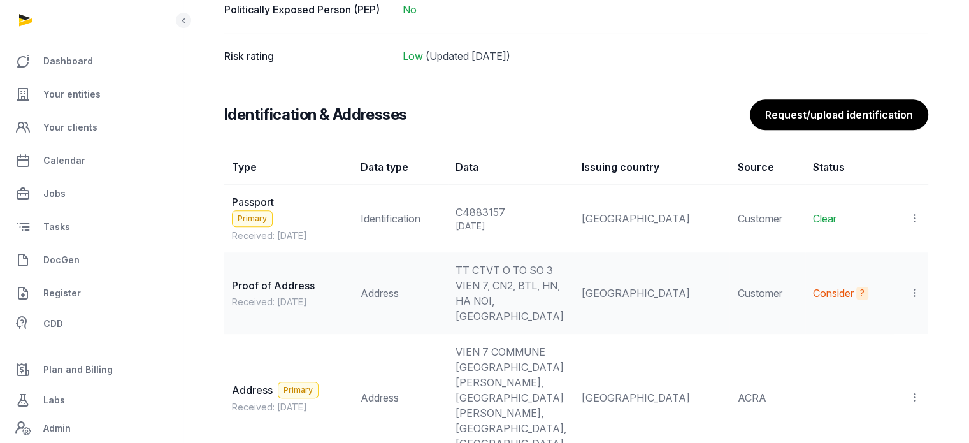
scroll to position [1033, 0]
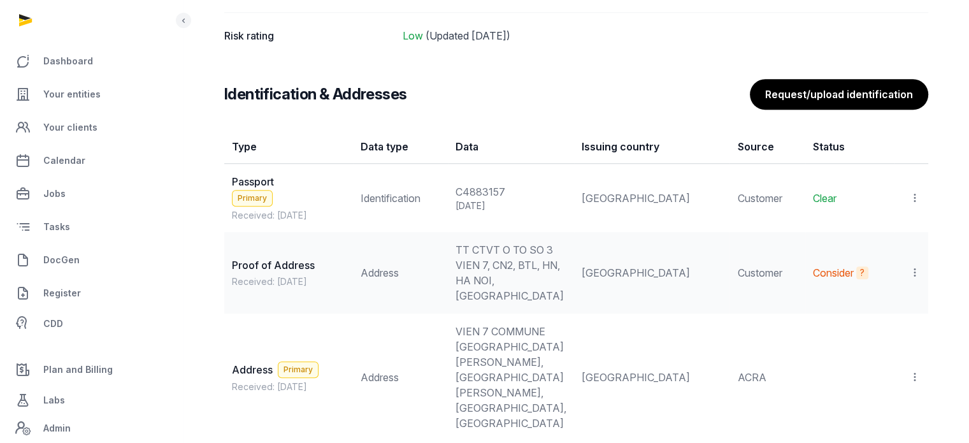
click at [915, 191] on div at bounding box center [911, 198] width 18 height 18
click at [867, 220] on div "View" at bounding box center [859, 232] width 123 height 25
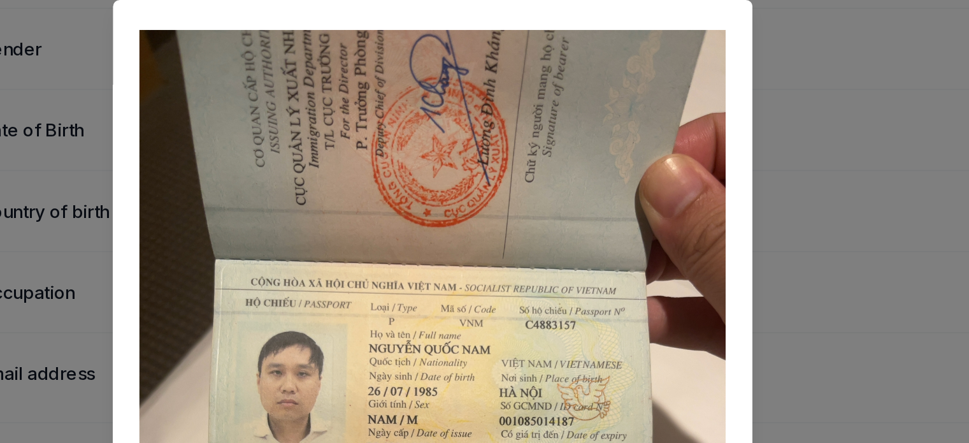
scroll to position [0, 0]
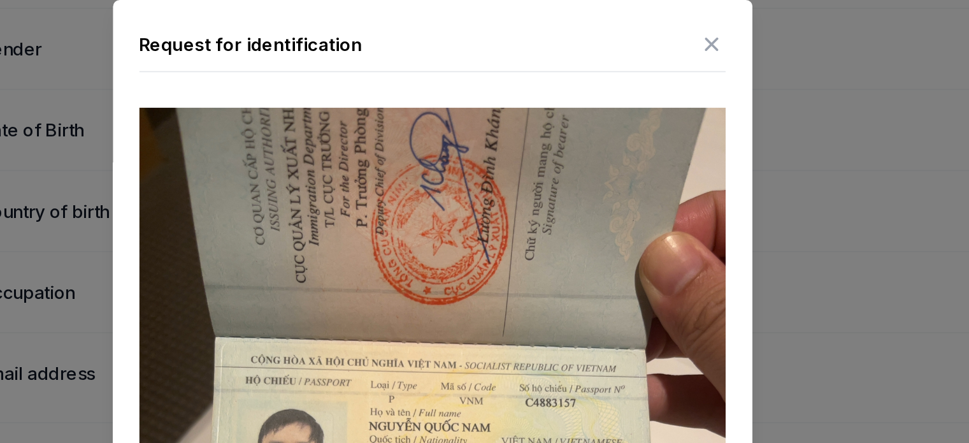
click at [638, 30] on icon at bounding box center [645, 25] width 15 height 20
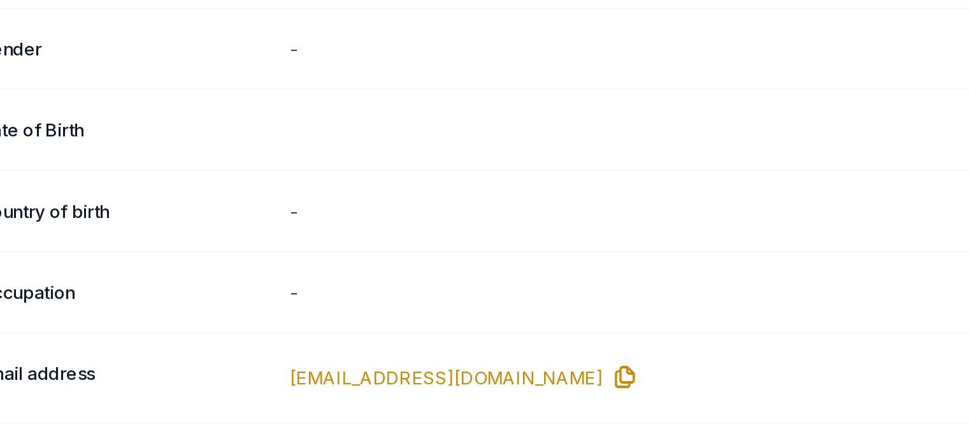
click at [582, 210] on icon at bounding box center [592, 216] width 20 height 20
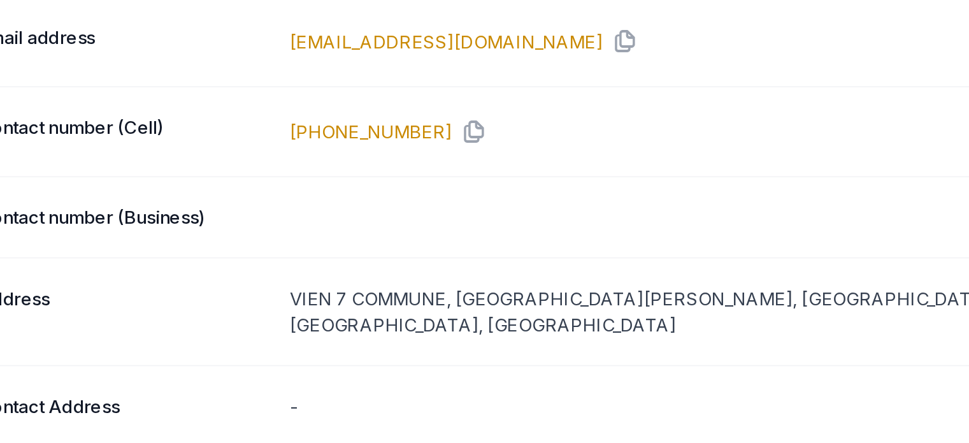
scroll to position [634, 0]
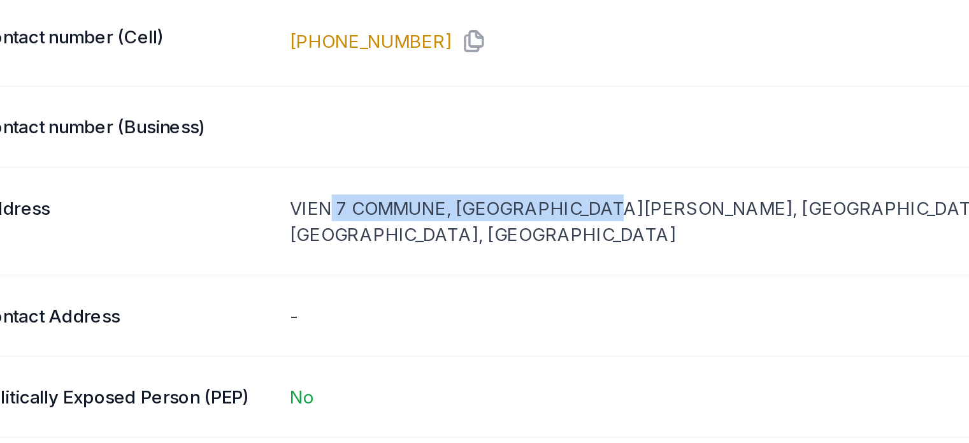
drag, startPoint x: 589, startPoint y: 282, endPoint x: 422, endPoint y: 273, distance: 166.6
click at [422, 273] on div "VIEN 7 COMMUNE, [GEOGRAPHIC_DATA][PERSON_NAME], [GEOGRAPHIC_DATA][PERSON_NAME],…" at bounding box center [666, 287] width 526 height 31
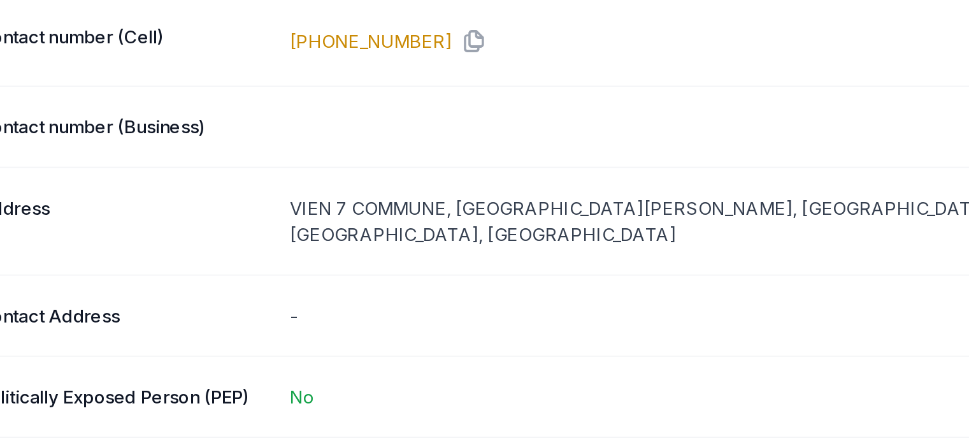
click at [480, 290] on div "Address [STREET_ADDRESS][PERSON_NAME][PERSON_NAME]" at bounding box center [576, 287] width 704 height 62
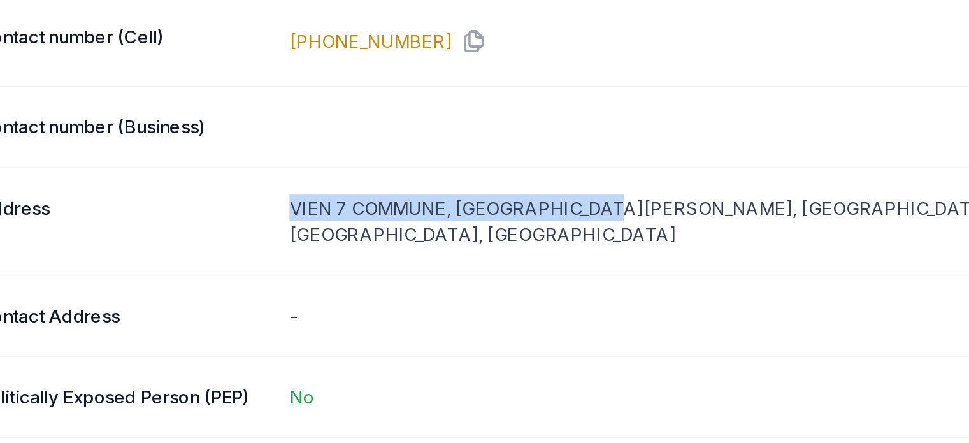
drag, startPoint x: 589, startPoint y: 280, endPoint x: 399, endPoint y: 280, distance: 190.5
click at [399, 280] on div "Address [STREET_ADDRESS][PERSON_NAME][PERSON_NAME]" at bounding box center [576, 287] width 704 height 62
copy div "VIEN 7 COMMUNE, [GEOGRAPHIC_DATA][PERSON_NAME],"
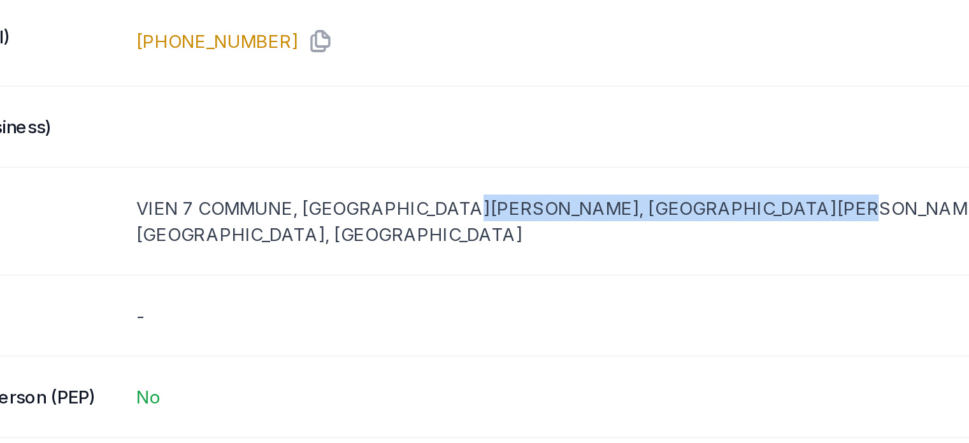
drag, startPoint x: 593, startPoint y: 278, endPoint x: 824, endPoint y: 278, distance: 231.3
click at [824, 278] on div "VIEN 7 COMMUNE, [GEOGRAPHIC_DATA][PERSON_NAME], [GEOGRAPHIC_DATA][PERSON_NAME],…" at bounding box center [666, 287] width 526 height 31
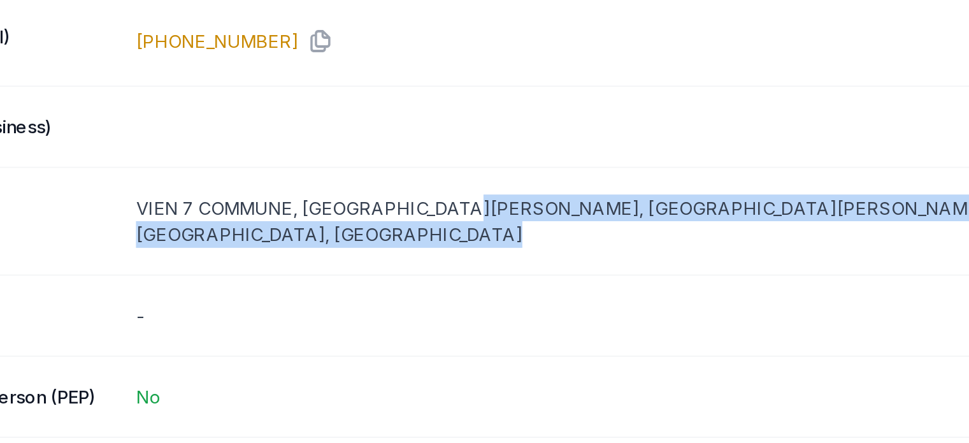
drag, startPoint x: 593, startPoint y: 280, endPoint x: 724, endPoint y: 287, distance: 131.5
click at [724, 287] on div "VIEN 7 COMMUNE, [GEOGRAPHIC_DATA][PERSON_NAME], [GEOGRAPHIC_DATA][PERSON_NAME],…" at bounding box center [666, 287] width 526 height 31
copy div "[GEOGRAPHIC_DATA][PERSON_NAME], [GEOGRAPHIC_DATA], [GEOGRAPHIC_DATA]"
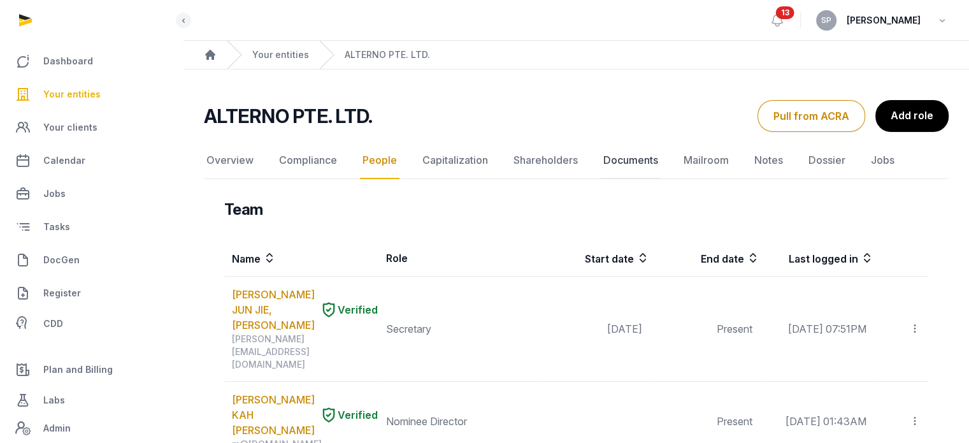
click at [628, 165] on link "Documents" at bounding box center [631, 160] width 60 height 37
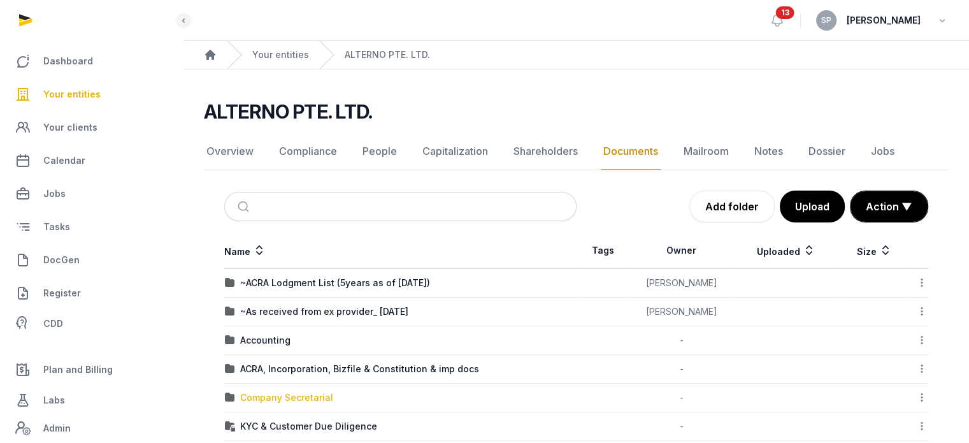
click at [303, 394] on div "Company Secretarial" at bounding box center [286, 397] width 93 height 13
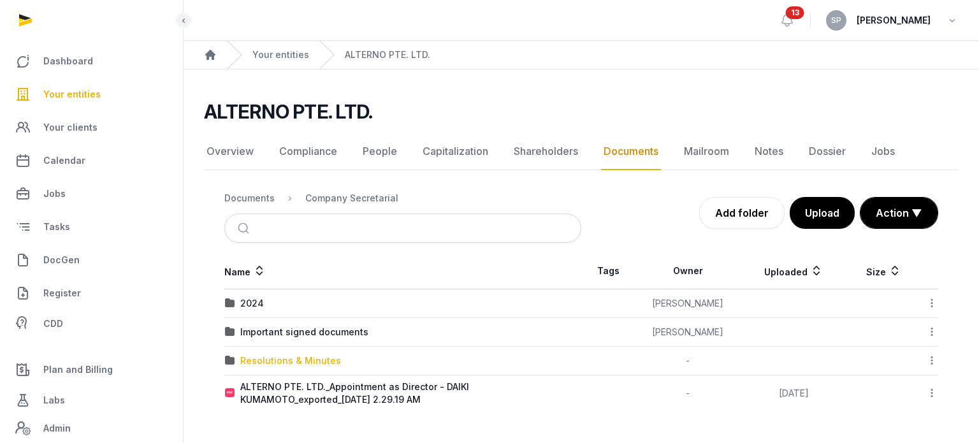
click at [301, 354] on div "Resolutions & Minutes" at bounding box center [290, 360] width 101 height 13
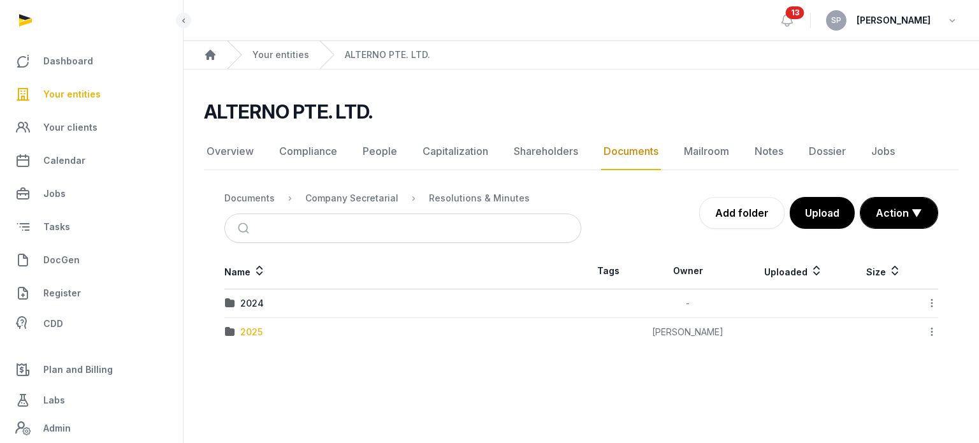
click at [256, 336] on div "2025" at bounding box center [251, 332] width 22 height 13
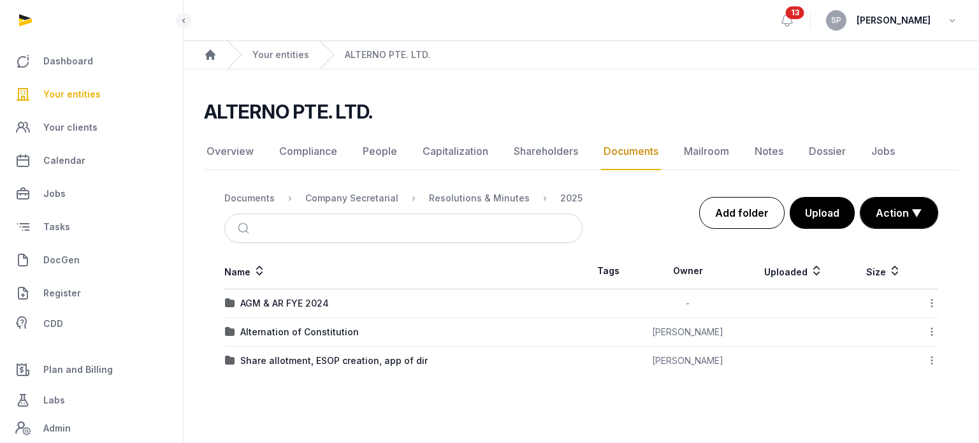
click at [728, 212] on link "Add folder" at bounding box center [741, 213] width 85 height 32
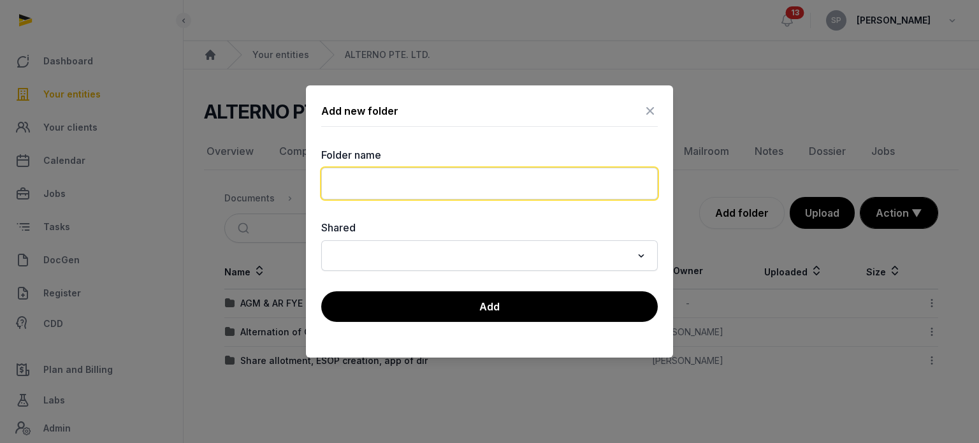
click at [383, 192] on input "text" at bounding box center [489, 184] width 336 height 32
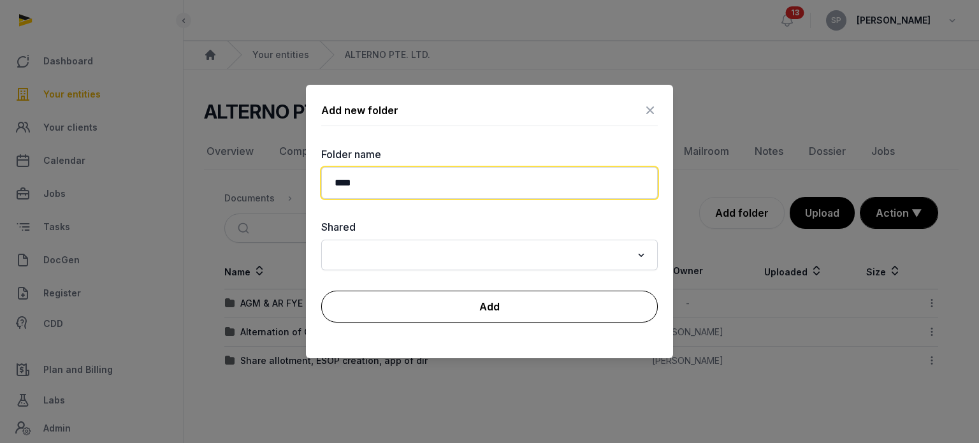
type input "****"
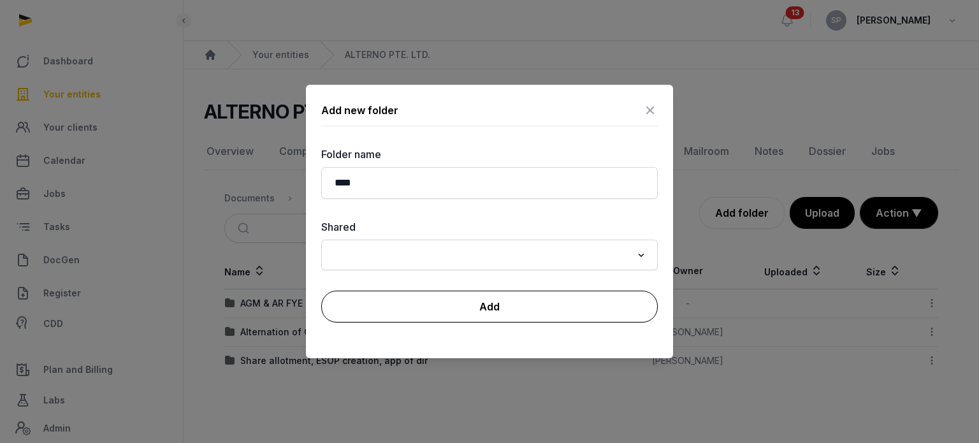
click at [398, 301] on button "Add" at bounding box center [489, 307] width 336 height 32
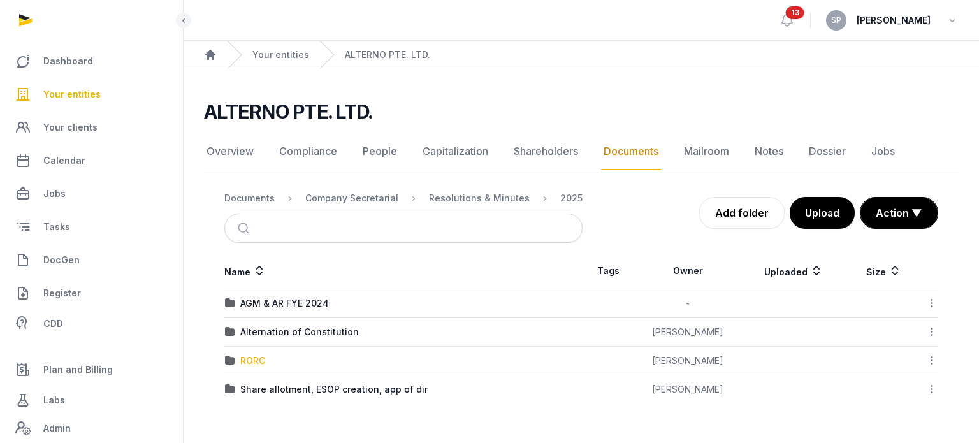
click at [257, 362] on div "RORC" at bounding box center [252, 360] width 25 height 13
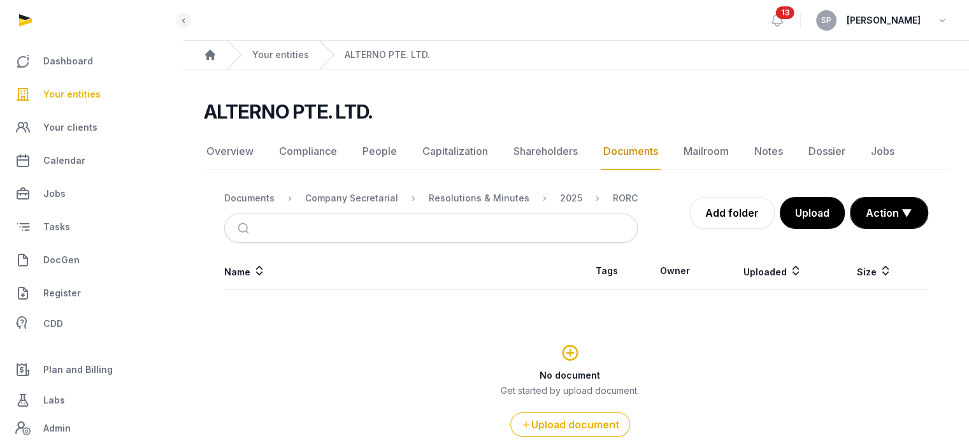
click at [558, 401] on div "No document Get started by upload document. Upload document" at bounding box center [570, 389] width 690 height 96
click at [570, 426] on button "Upload document" at bounding box center [570, 424] width 120 height 24
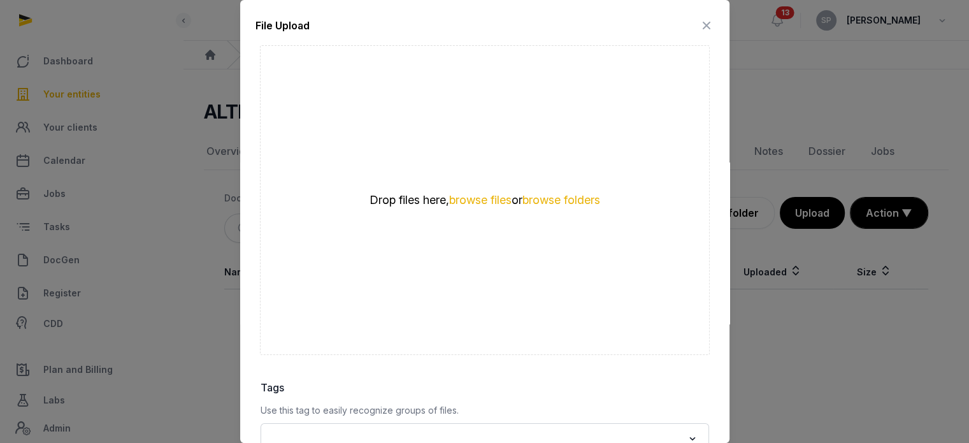
click at [456, 207] on div "Drop files here, browse files or browse folders" at bounding box center [485, 199] width 306 height 15
click at [475, 201] on button "browse files" at bounding box center [480, 200] width 62 height 12
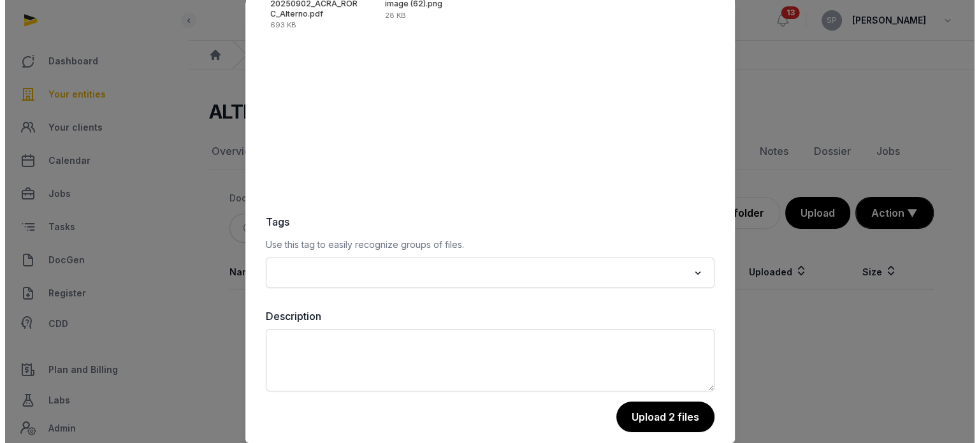
scroll to position [180, 0]
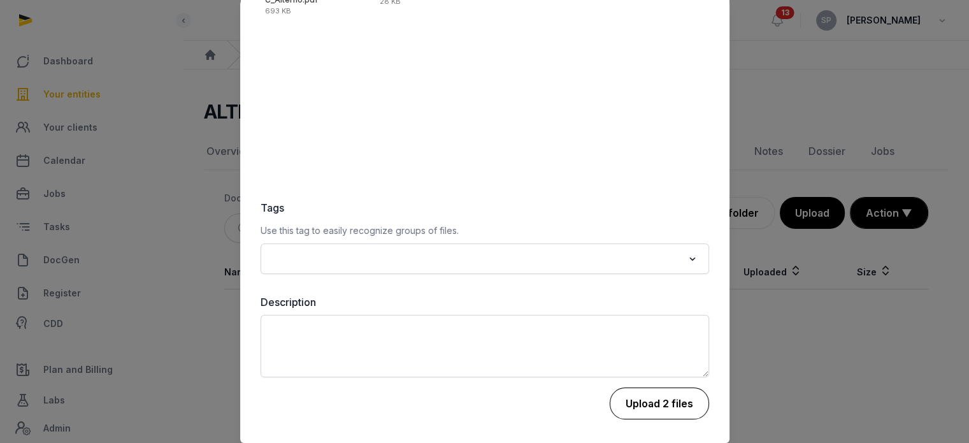
click at [629, 417] on button "Upload 2 files" at bounding box center [659, 403] width 99 height 32
